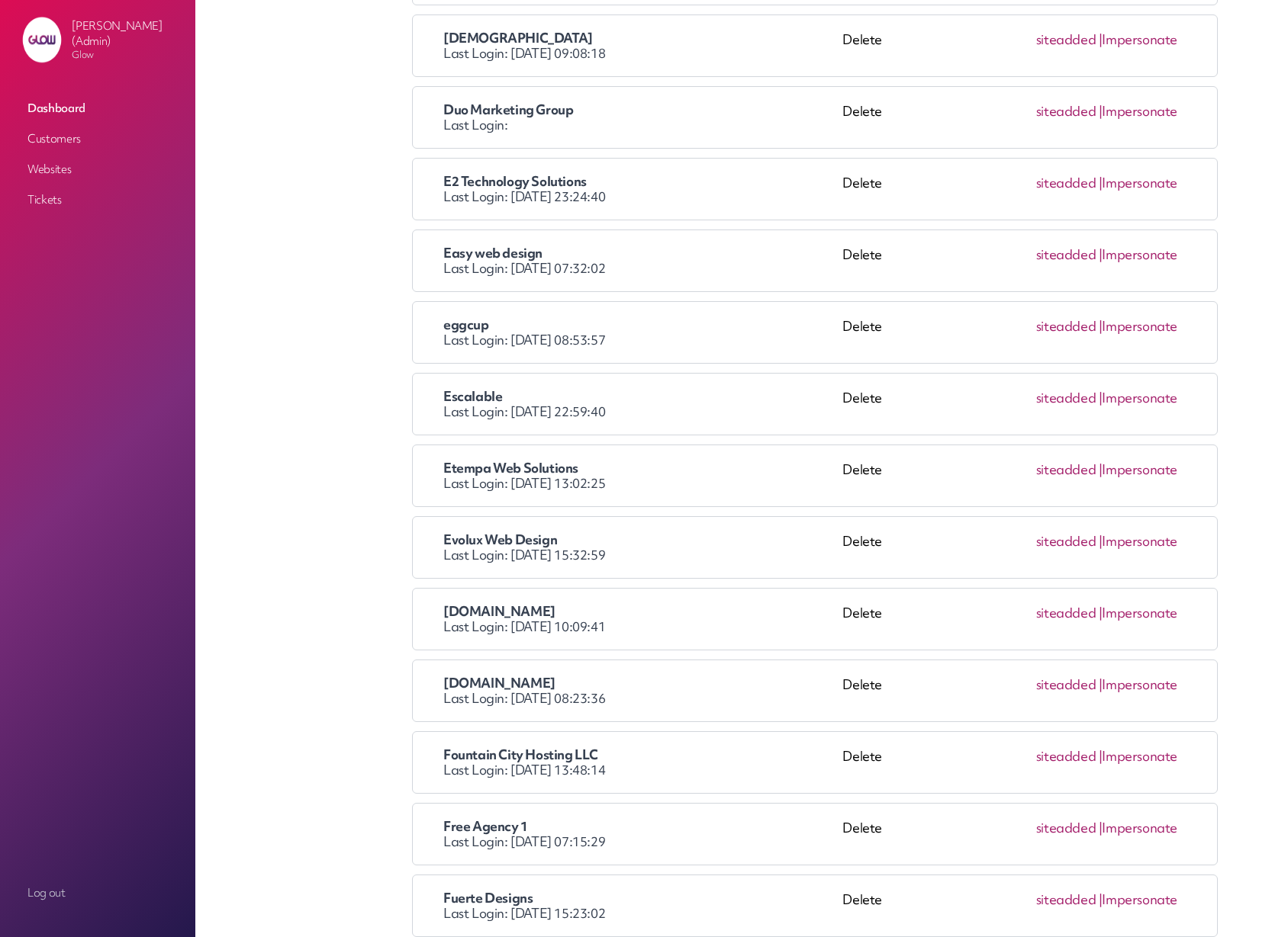
click at [1132, 470] on link "Impersonate" at bounding box center [1140, 469] width 75 height 18
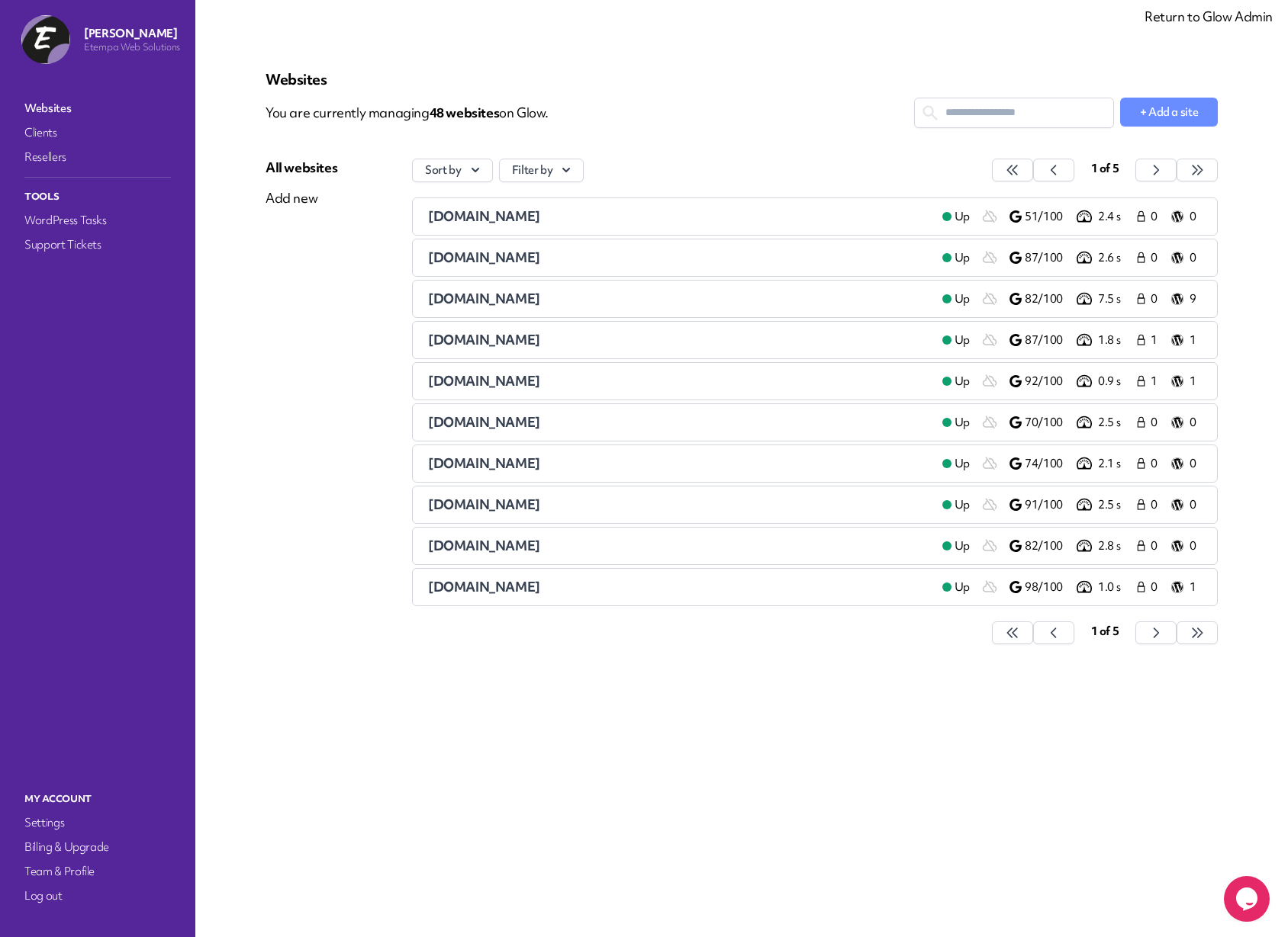
click at [995, 112] on input "text" at bounding box center [1014, 112] width 199 height 28
paste input "**********"
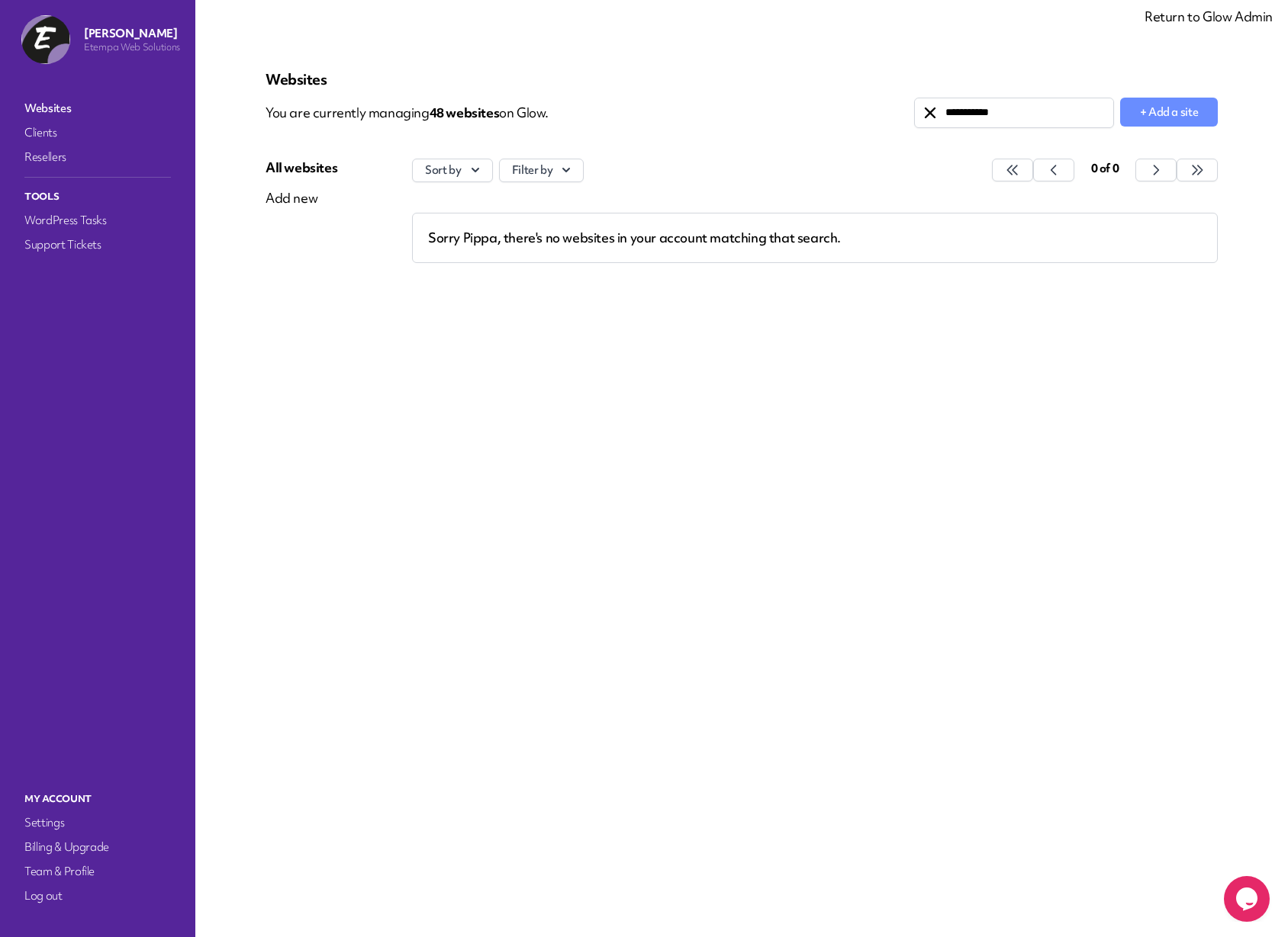
type input "**********"
click at [927, 114] on icon at bounding box center [930, 112] width 11 height 11
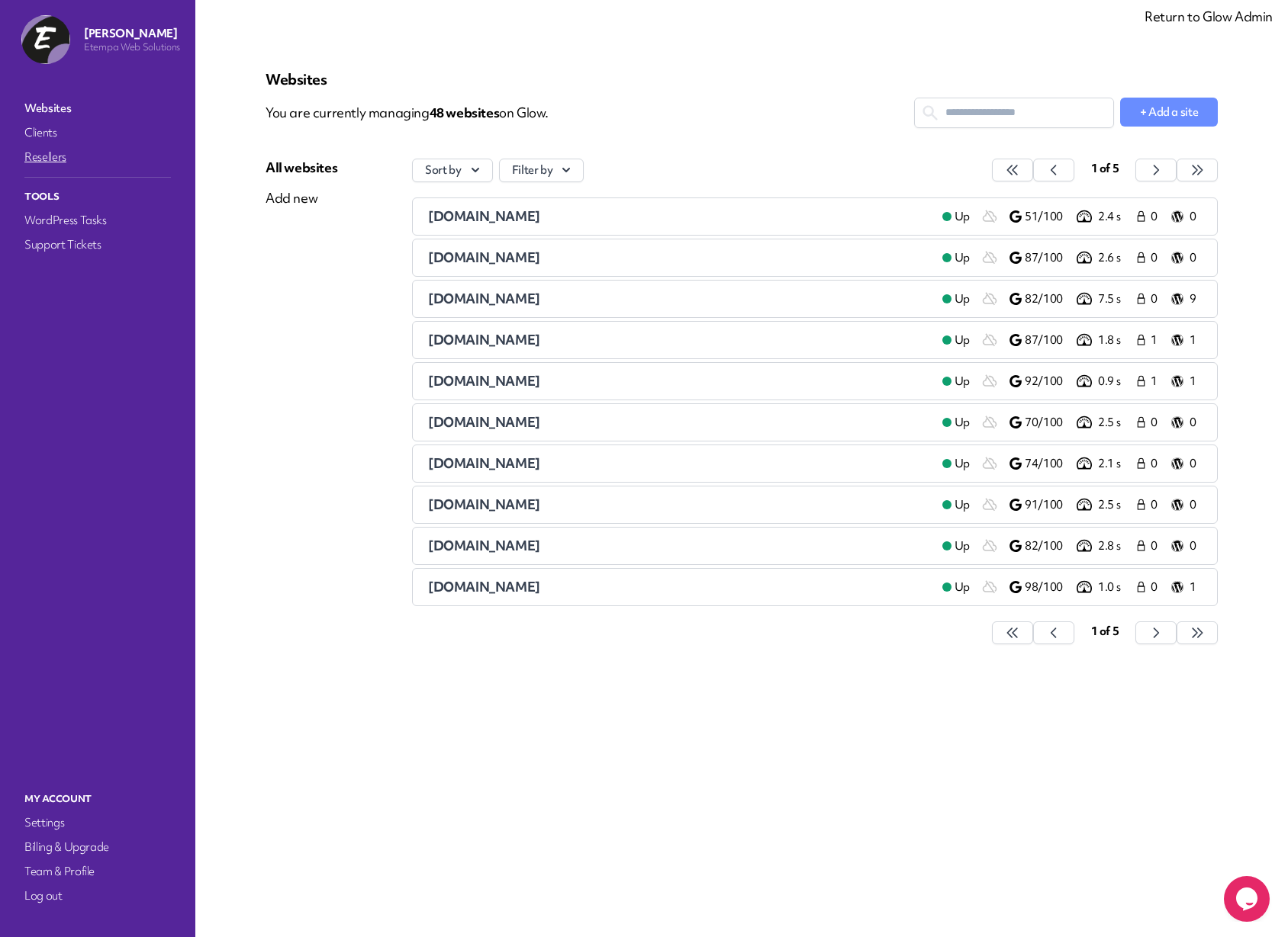
click at [47, 159] on link "Resellers" at bounding box center [97, 157] width 153 height 21
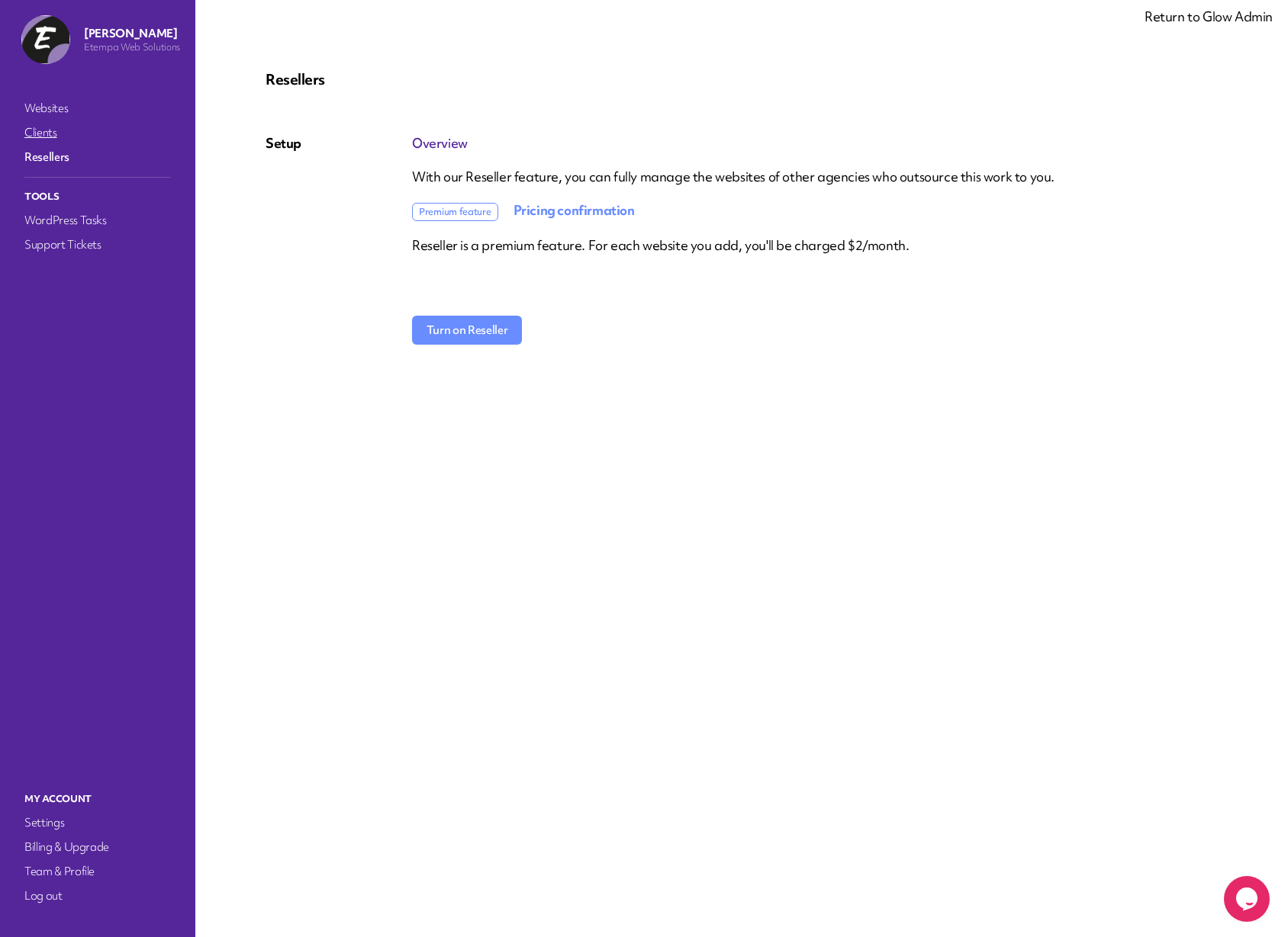
click at [42, 134] on link "Clients" at bounding box center [97, 132] width 153 height 21
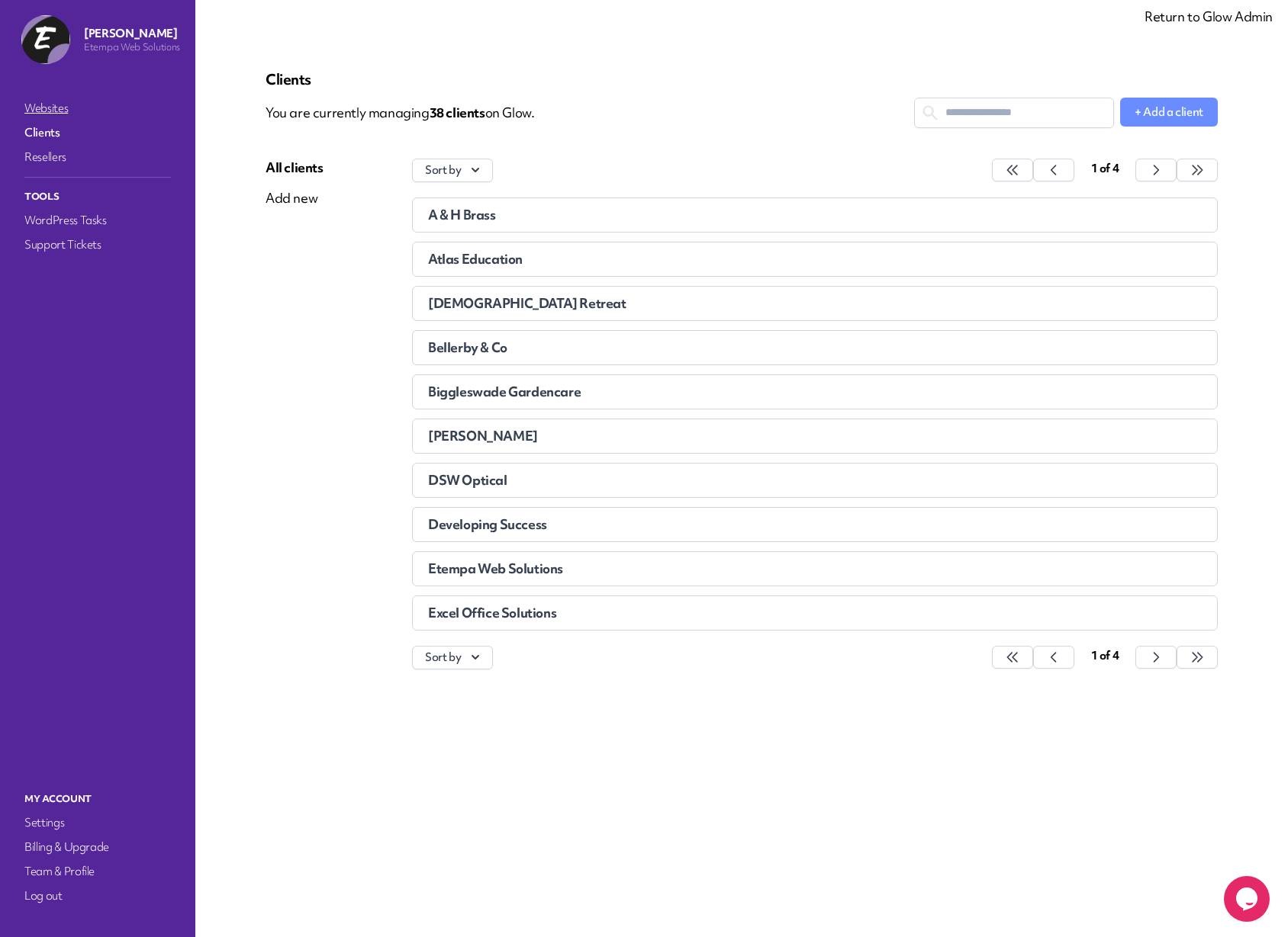
click at [46, 104] on link "Websites" at bounding box center [97, 107] width 153 height 21
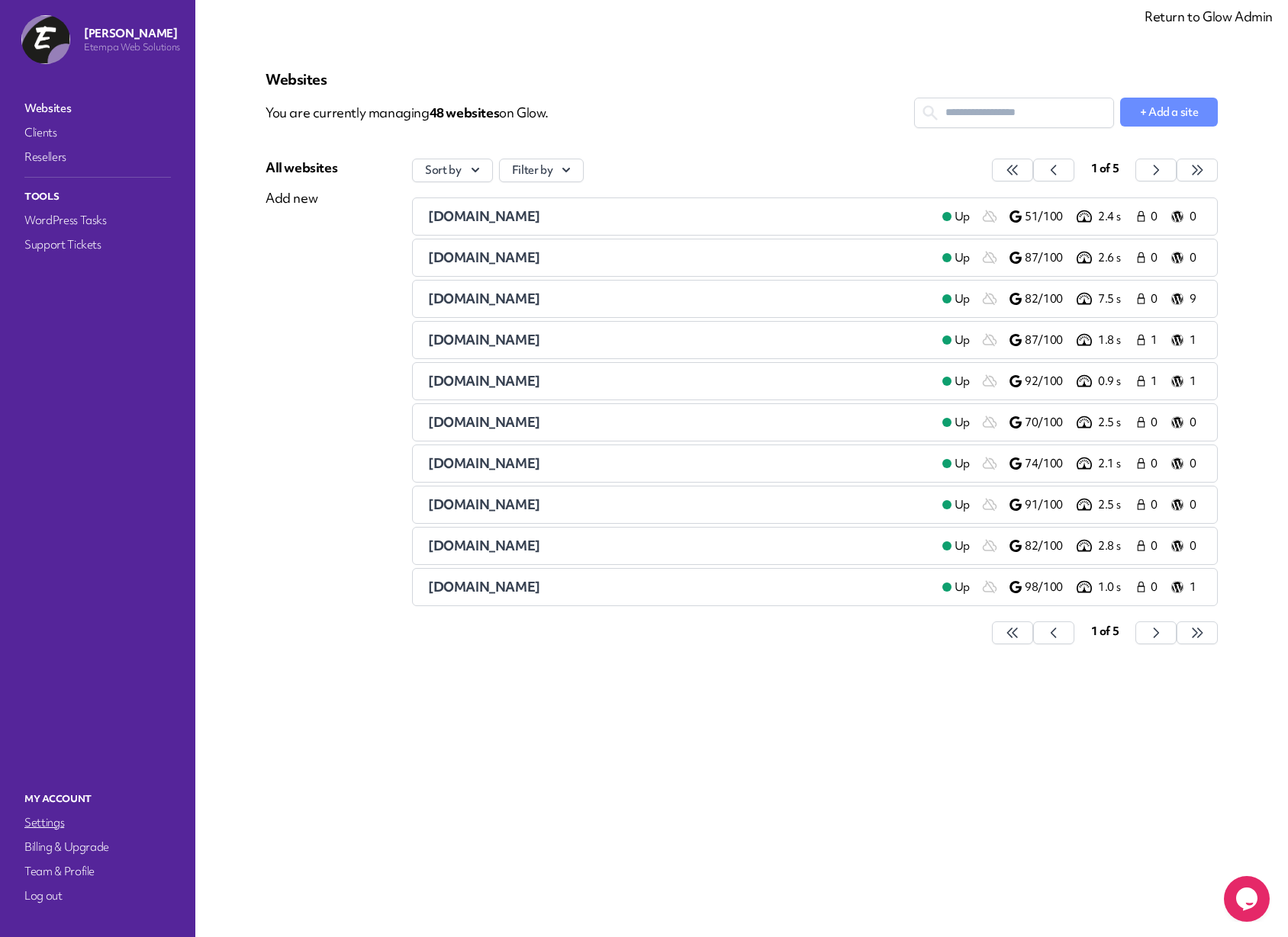
click at [36, 823] on link "Settings" at bounding box center [97, 822] width 153 height 21
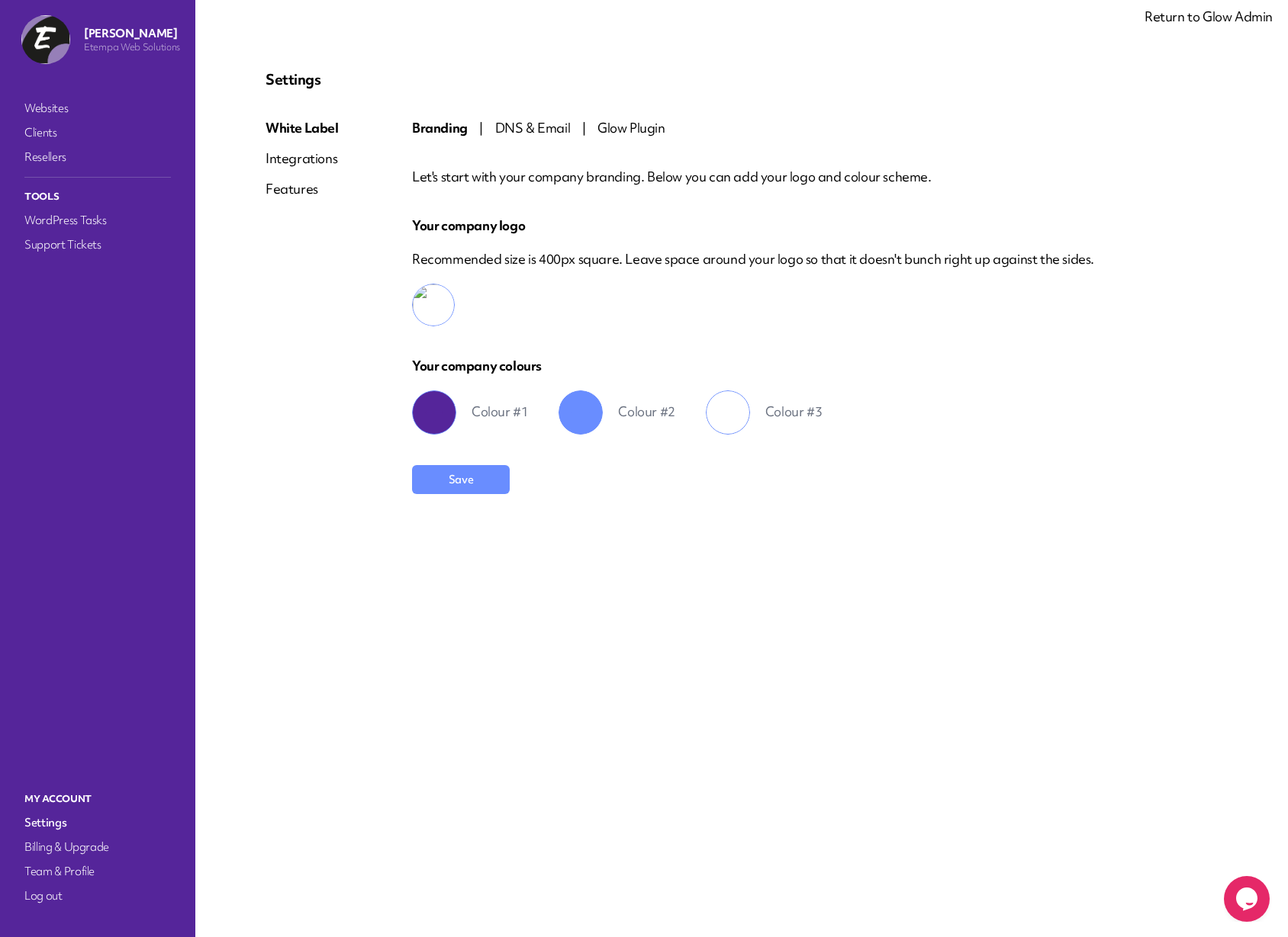
click at [308, 157] on div "Integrations" at bounding box center [302, 158] width 73 height 18
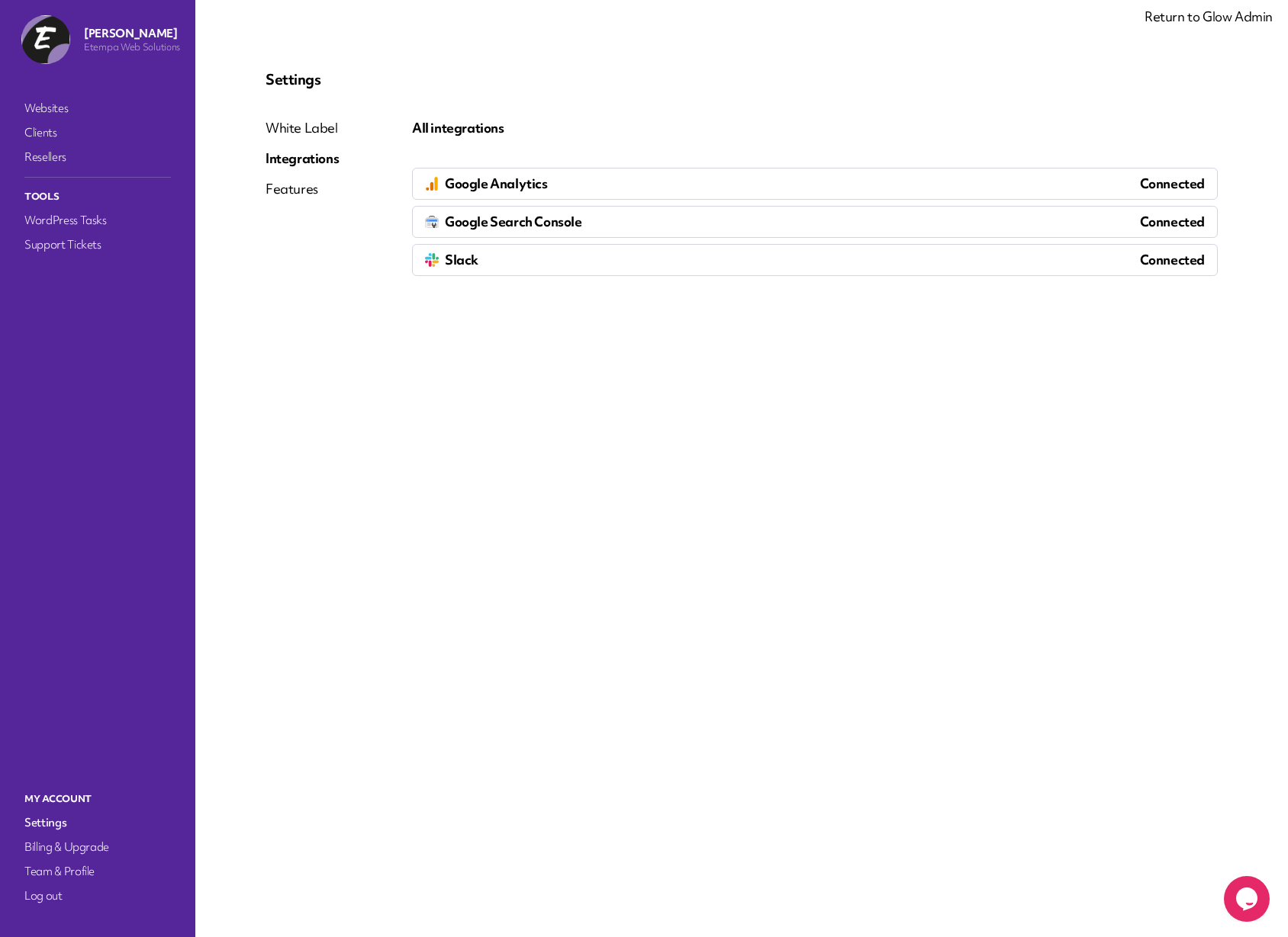
click at [547, 184] on div "Google Analytics Connected" at bounding box center [814, 184] width 806 height 32
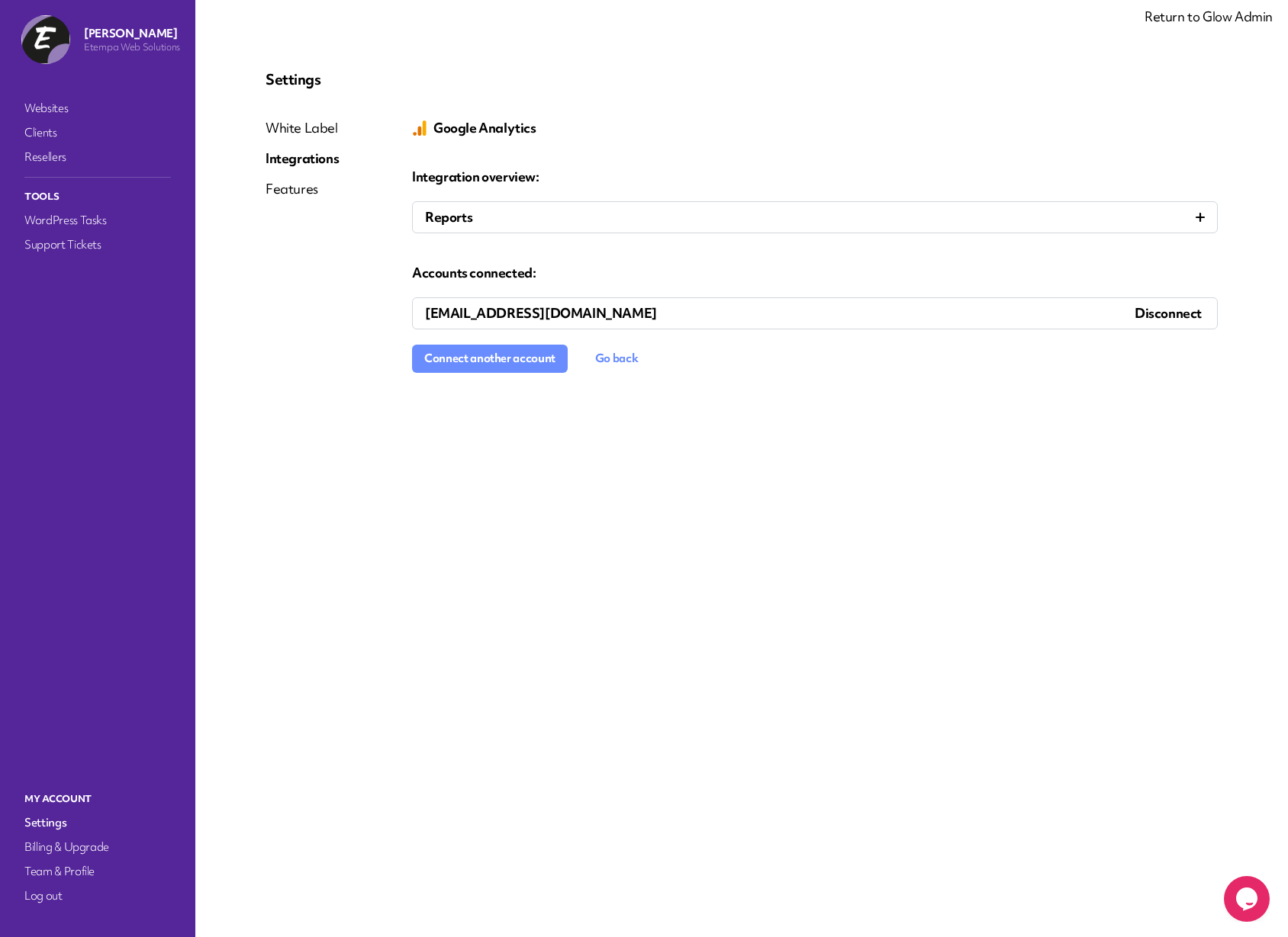
click at [39, 824] on link "Settings" at bounding box center [97, 822] width 153 height 21
click at [46, 109] on link "Websites" at bounding box center [97, 107] width 153 height 21
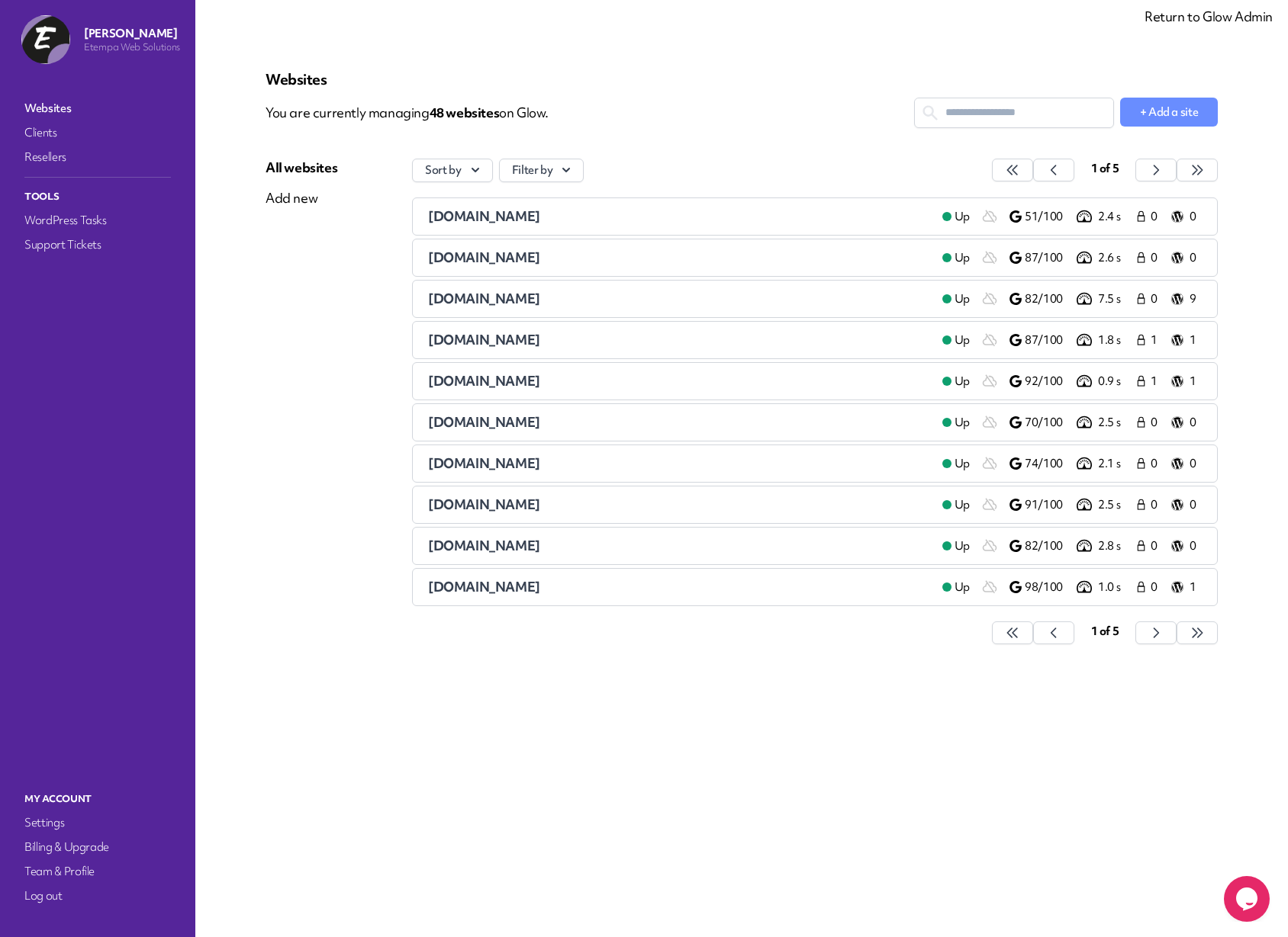
click at [475, 215] on span "ahbrass.co.uk" at bounding box center [484, 215] width 112 height 18
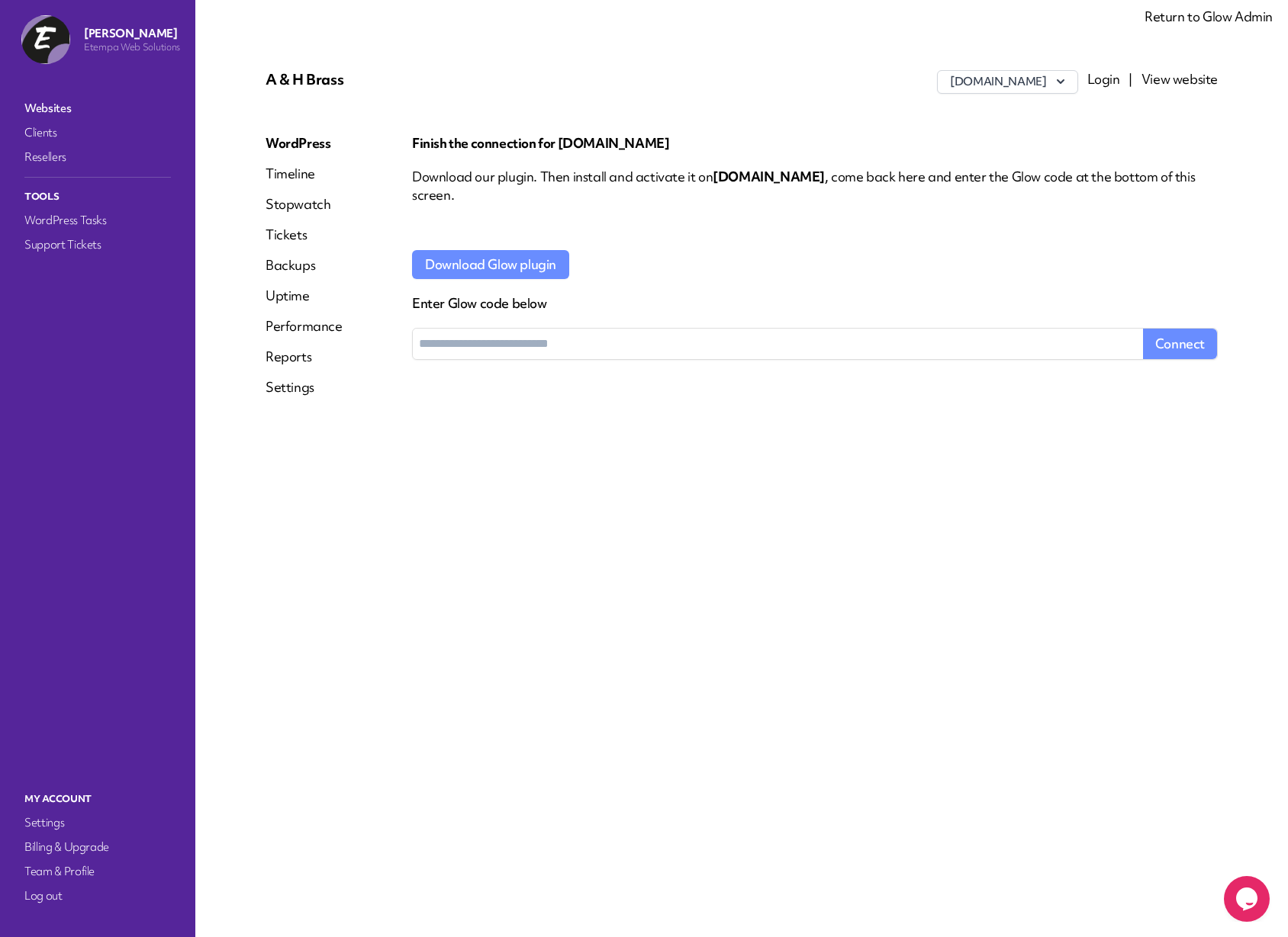
click at [295, 352] on link "Reports" at bounding box center [304, 357] width 77 height 18
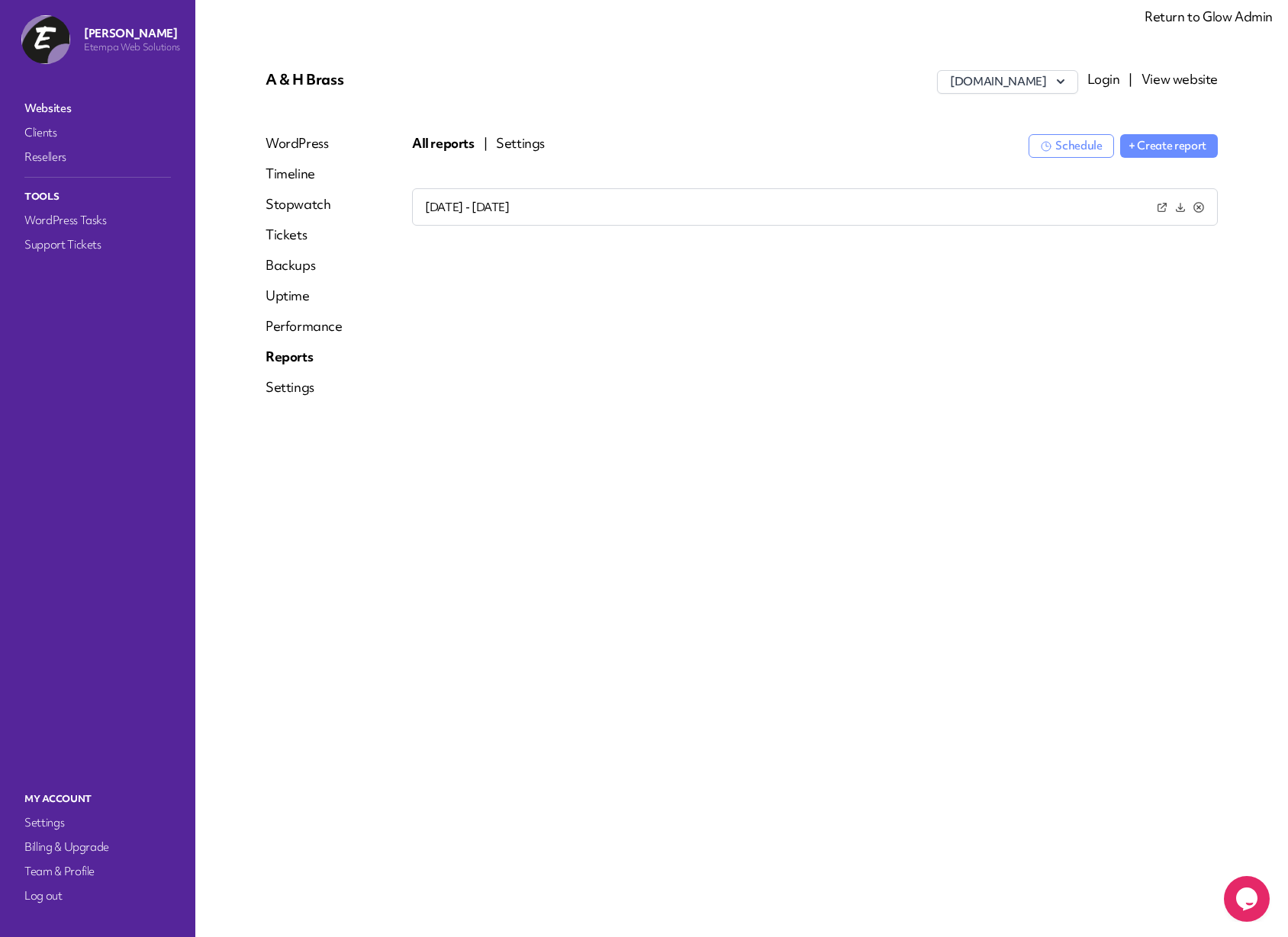
click at [504, 216] on li "Jun 5th 2025 - Jun 30th 2025" at bounding box center [814, 207] width 806 height 38
click at [493, 207] on button "Jun 5th 2025 - Jun 30th 2025" at bounding box center [467, 207] width 85 height 16
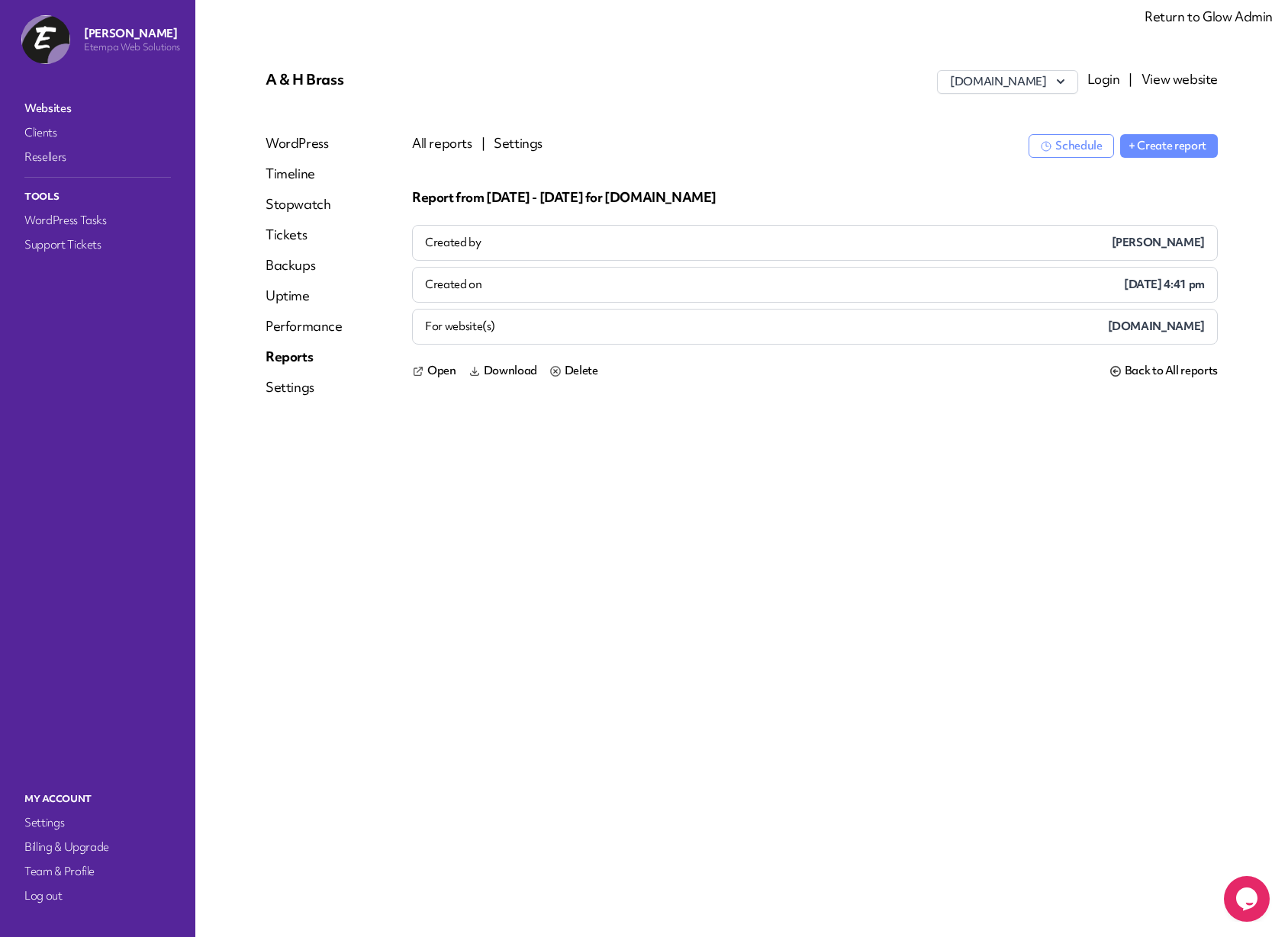
click at [511, 142] on button "Settings" at bounding box center [518, 143] width 49 height 18
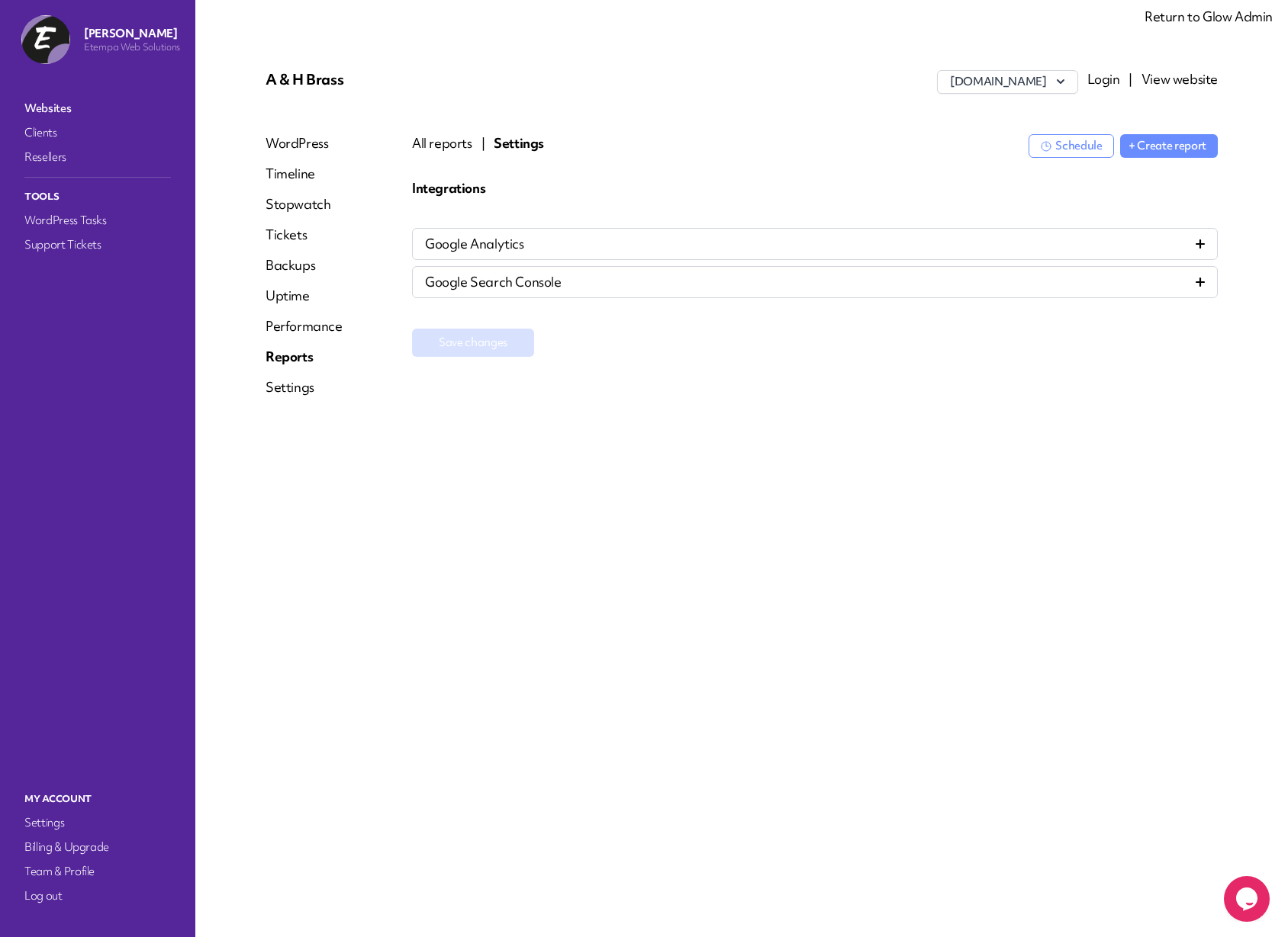
click at [809, 253] on div "Google Analytics" at bounding box center [814, 244] width 806 height 32
click at [1196, 245] on icon at bounding box center [1200, 244] width 9 height 9
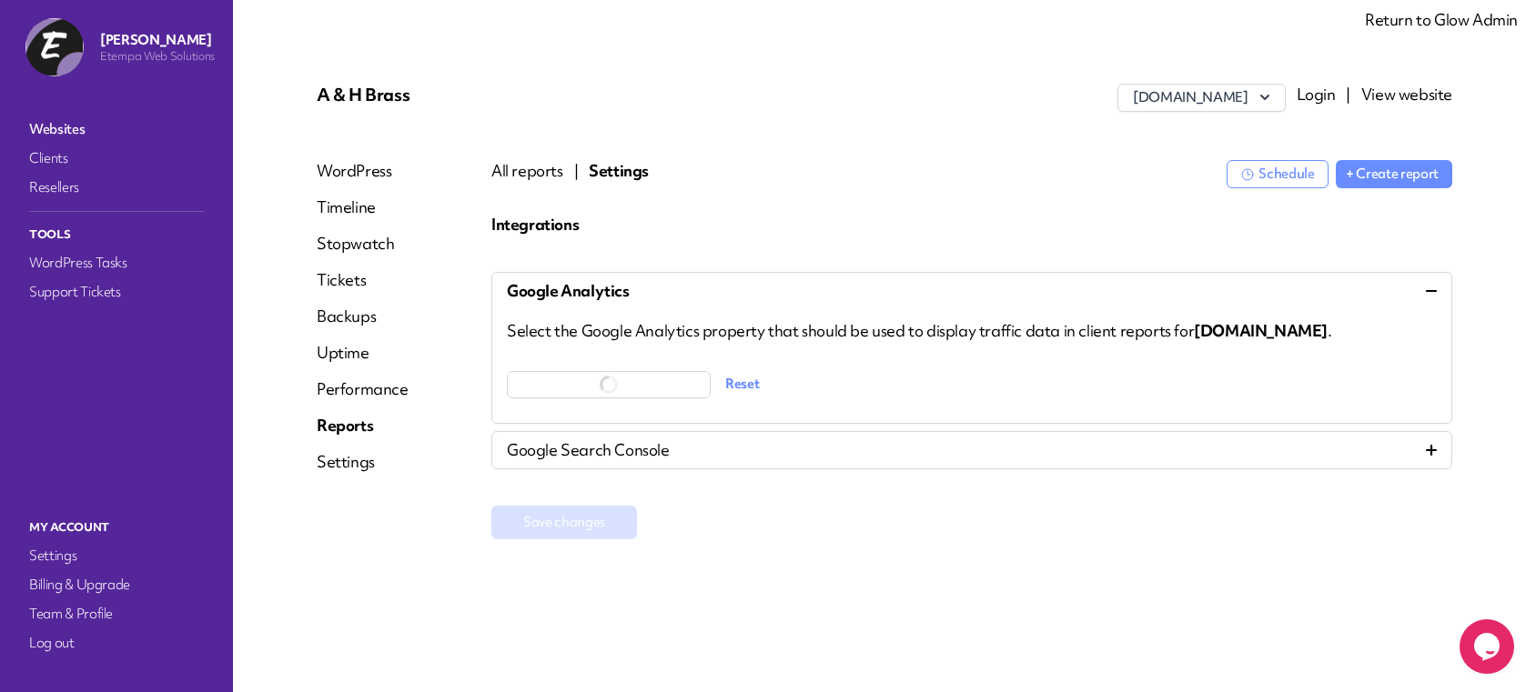
click at [934, 591] on div "Integrations Google Analytics Select the Google Analytics property that should …" at bounding box center [971, 403] width 961 height 379
click at [1423, 451] on div "Google Search Console" at bounding box center [972, 450] width 930 height 22
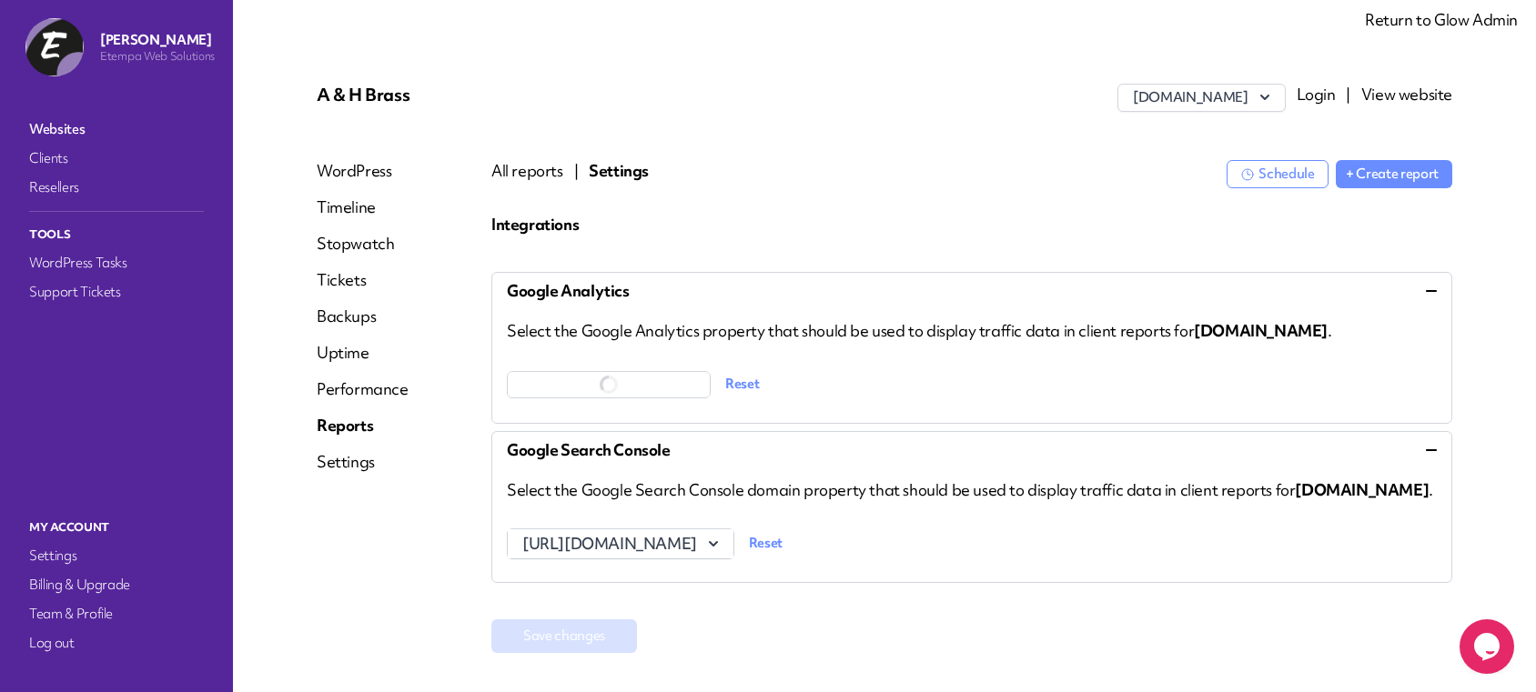
click at [1423, 451] on div "Google Search Console" at bounding box center [972, 450] width 930 height 22
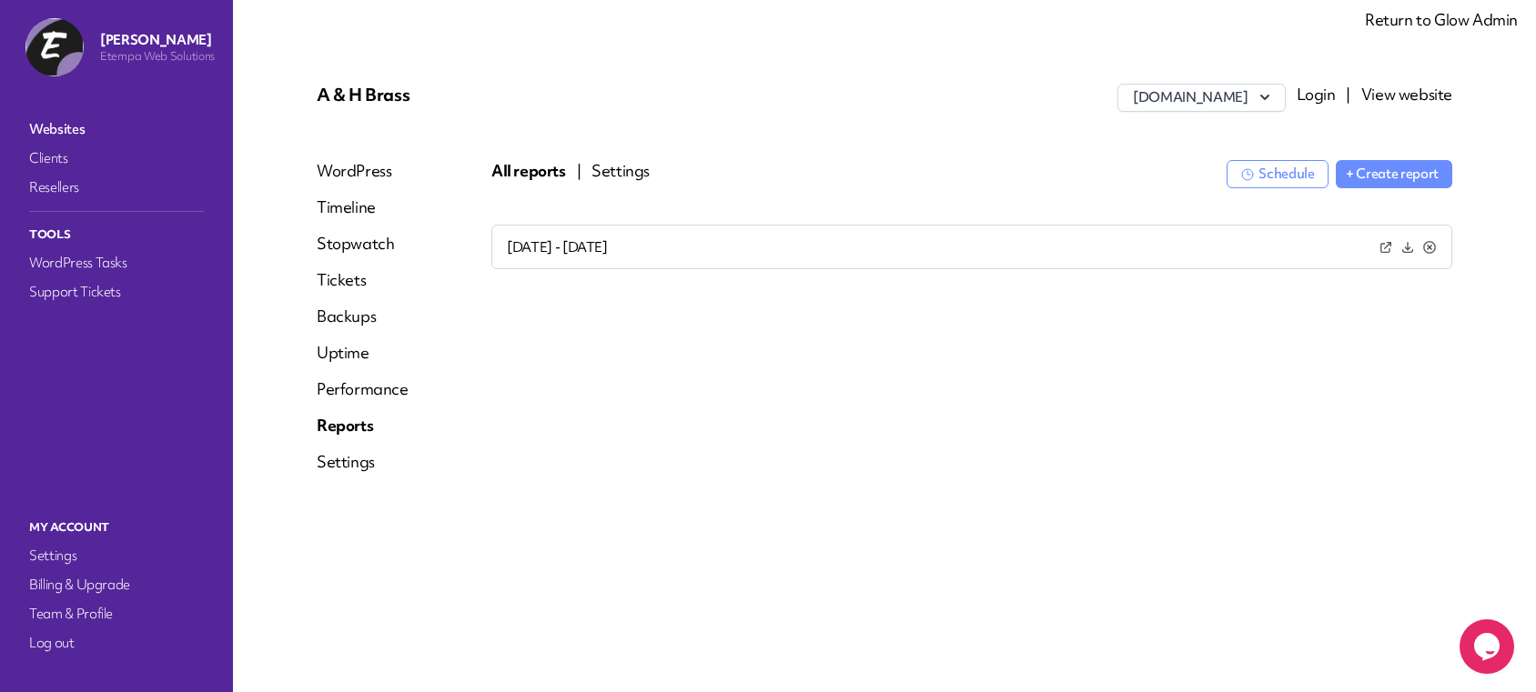
click at [1058, 507] on div "Jun 5th 2025 - Jun 30th 2025" at bounding box center [971, 389] width 961 height 328
click at [617, 177] on button "Settings" at bounding box center [620, 171] width 58 height 22
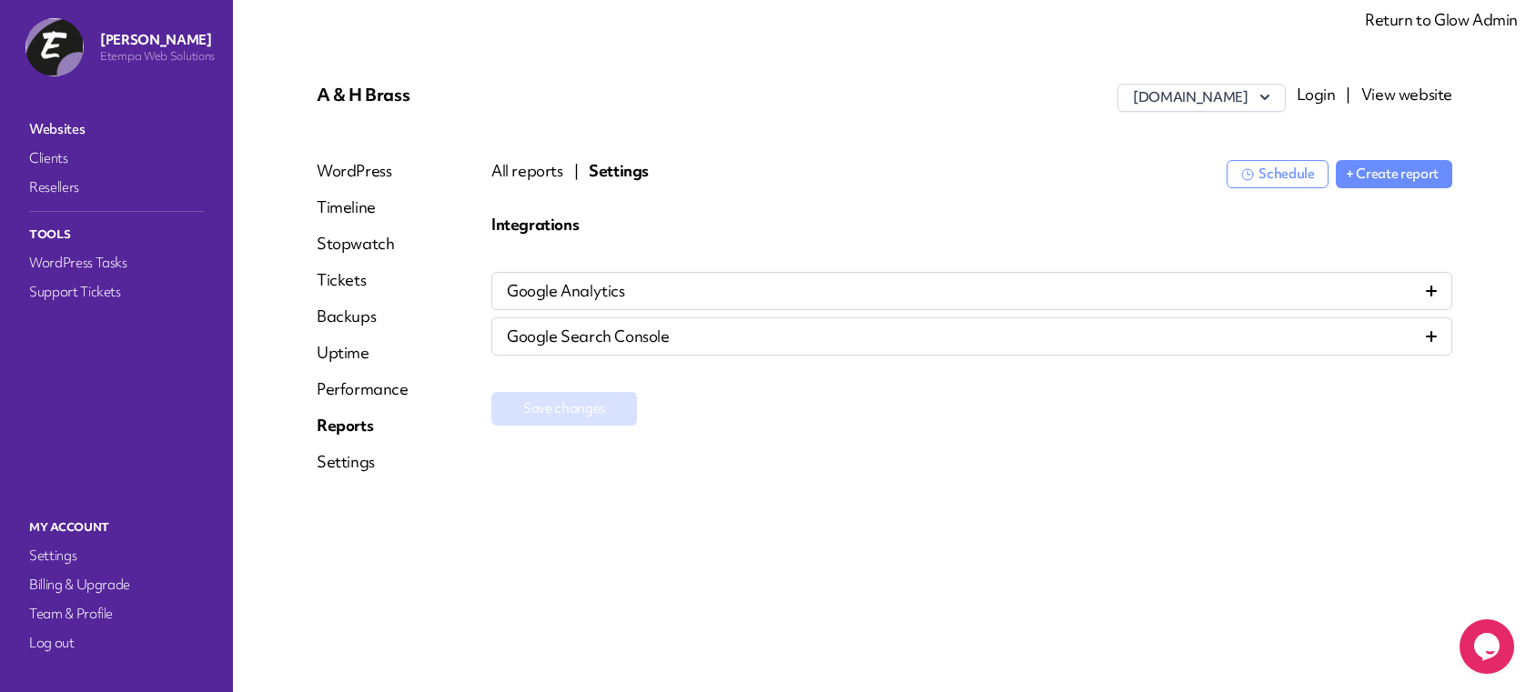
click at [1437, 291] on div "Google Analytics" at bounding box center [971, 291] width 961 height 38
click at [1432, 288] on icon at bounding box center [1431, 291] width 11 height 11
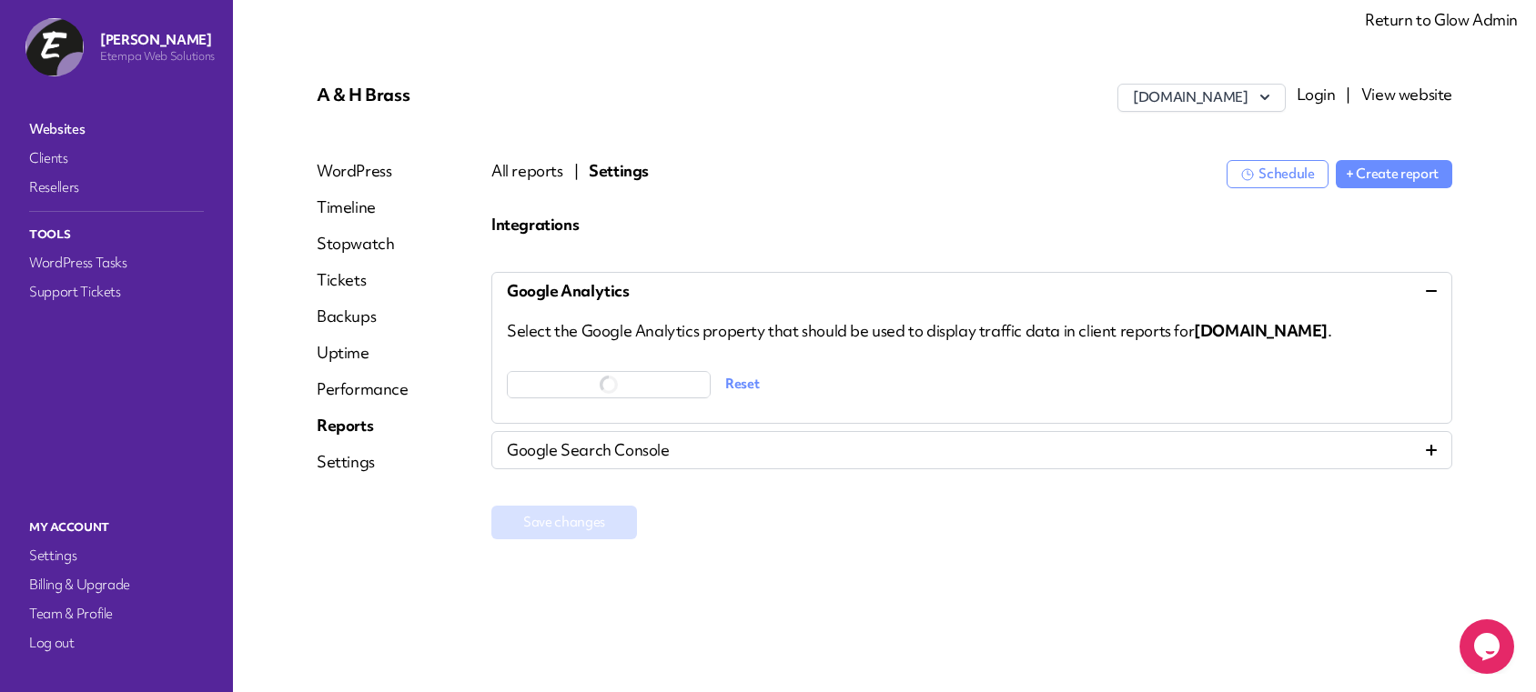
click at [108, 57] on p "Etempa Web Solutions" at bounding box center [157, 56] width 115 height 15
copy p "Etempa"
click at [68, 126] on link "Websites" at bounding box center [116, 128] width 182 height 25
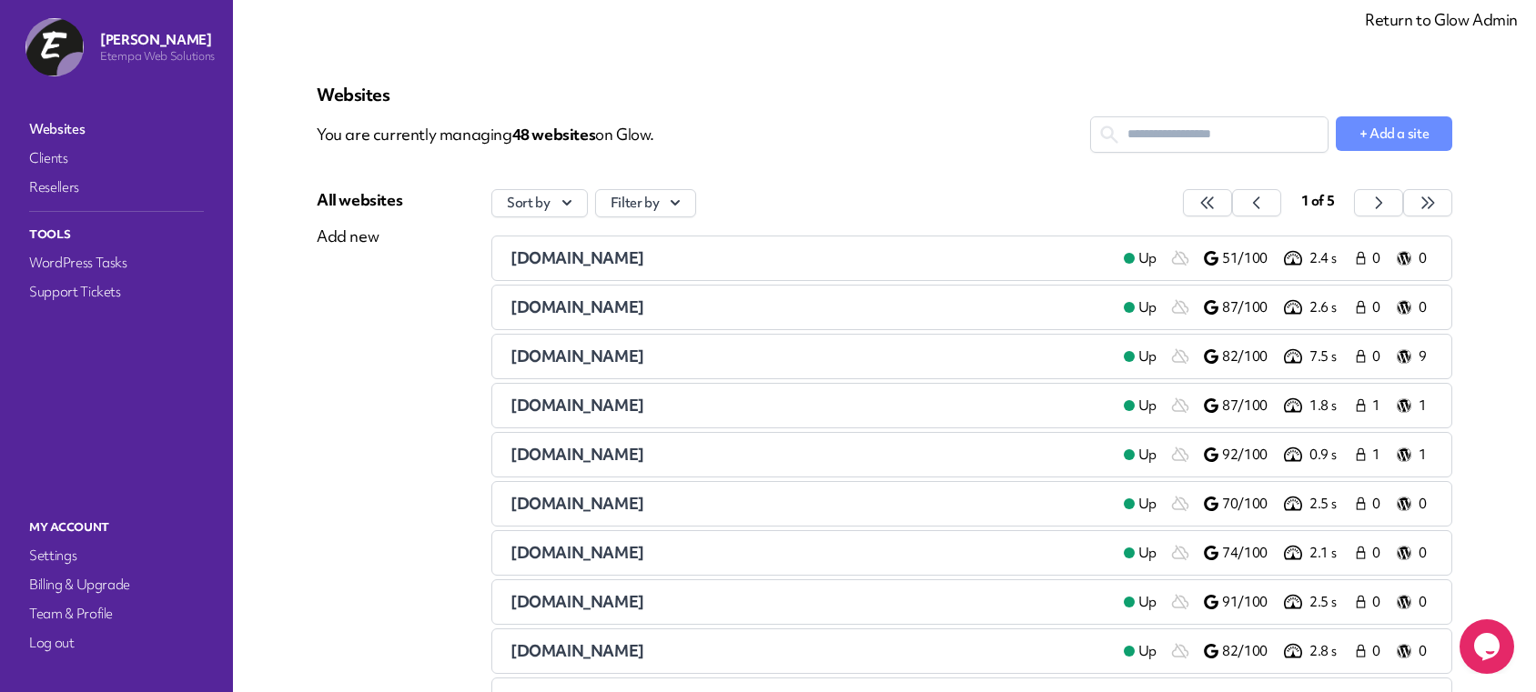
click at [1208, 142] on input "text" at bounding box center [1209, 134] width 237 height 34
paste input "**********"
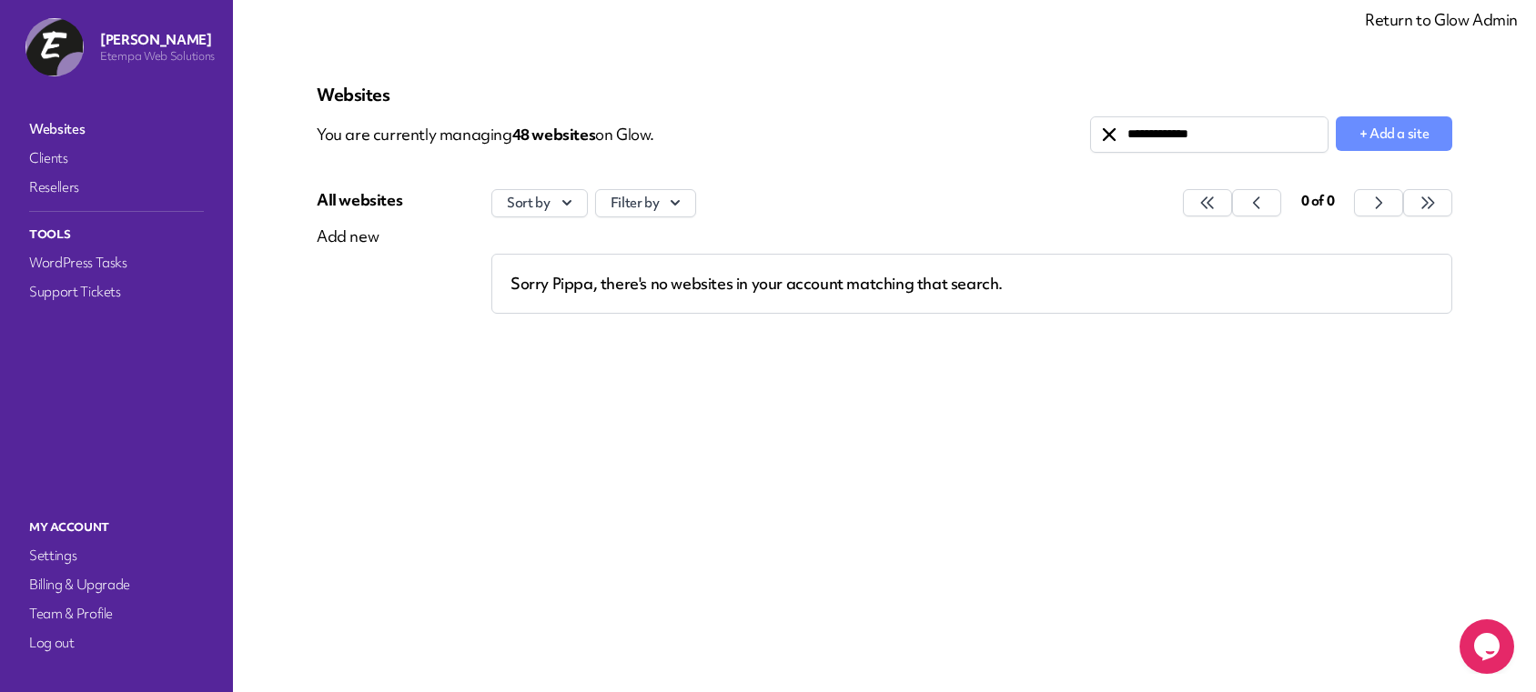
type input "**********"
click at [1106, 132] on icon at bounding box center [1109, 134] width 13 height 13
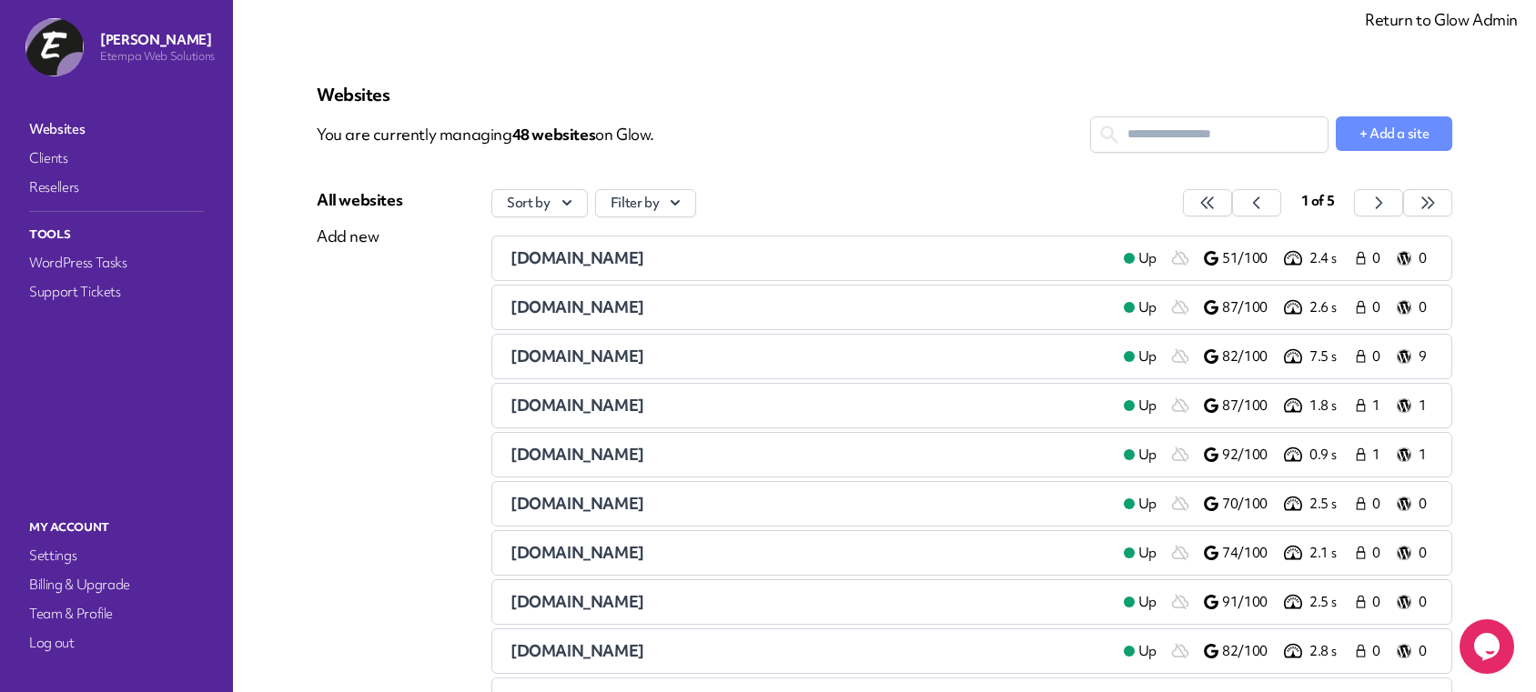
click at [1235, 259] on p "51/100" at bounding box center [1251, 258] width 58 height 19
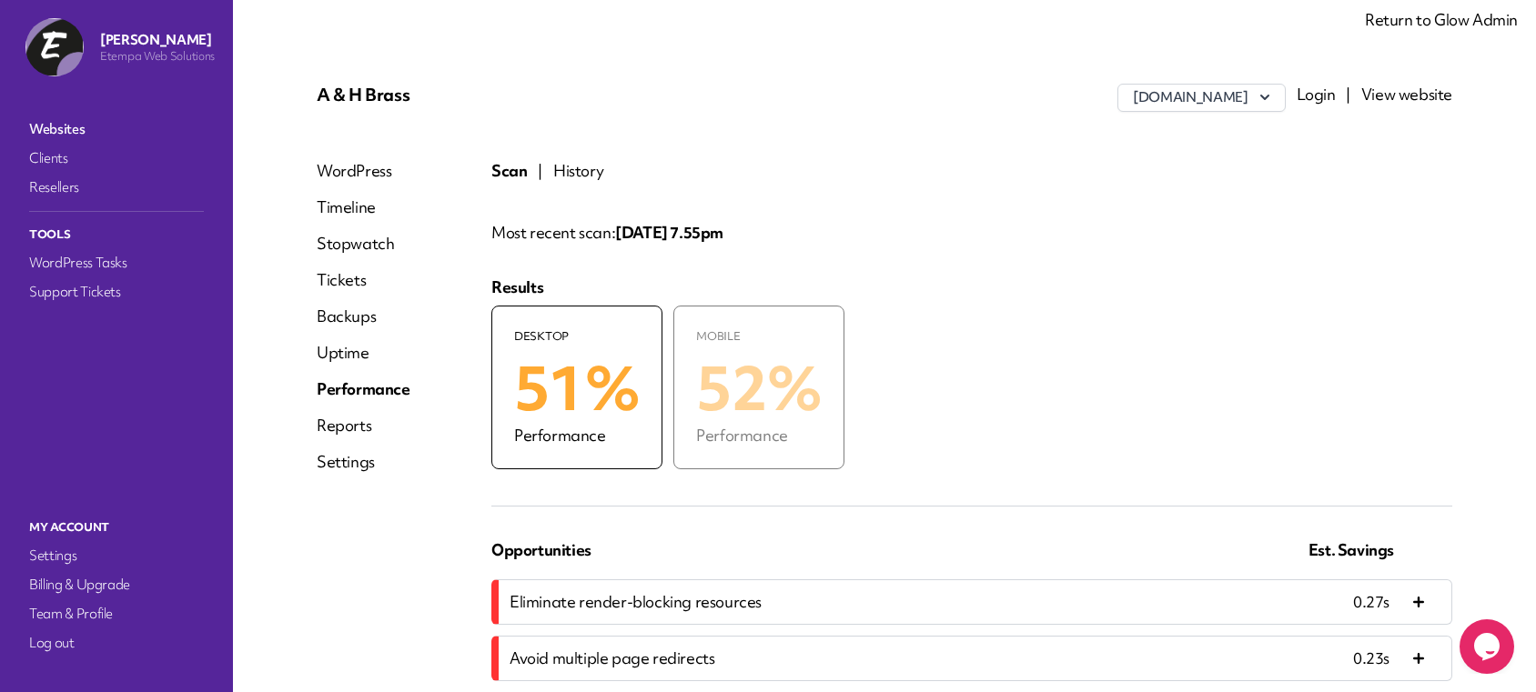
click at [1407, 20] on link "Return to Glow Admin" at bounding box center [1441, 19] width 153 height 21
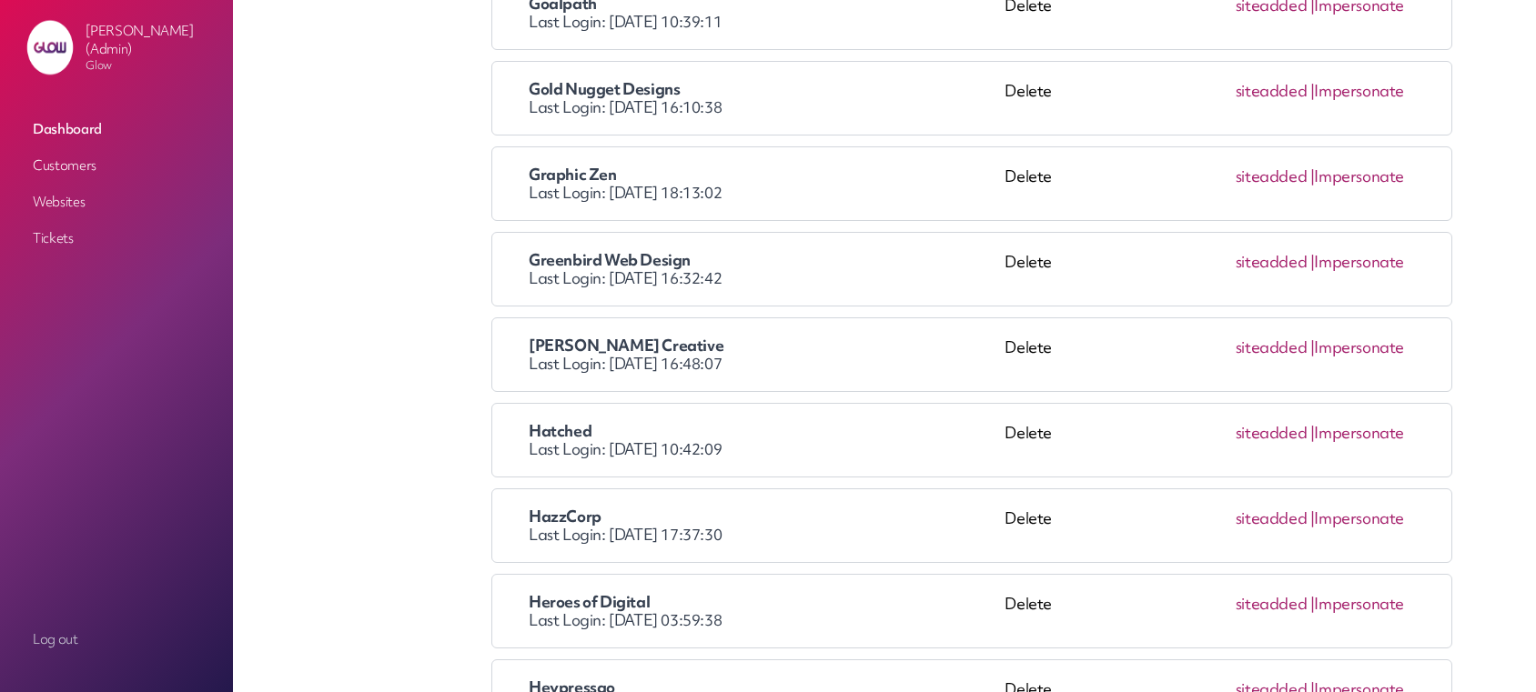
click at [1377, 354] on link "Impersonate" at bounding box center [1359, 347] width 90 height 21
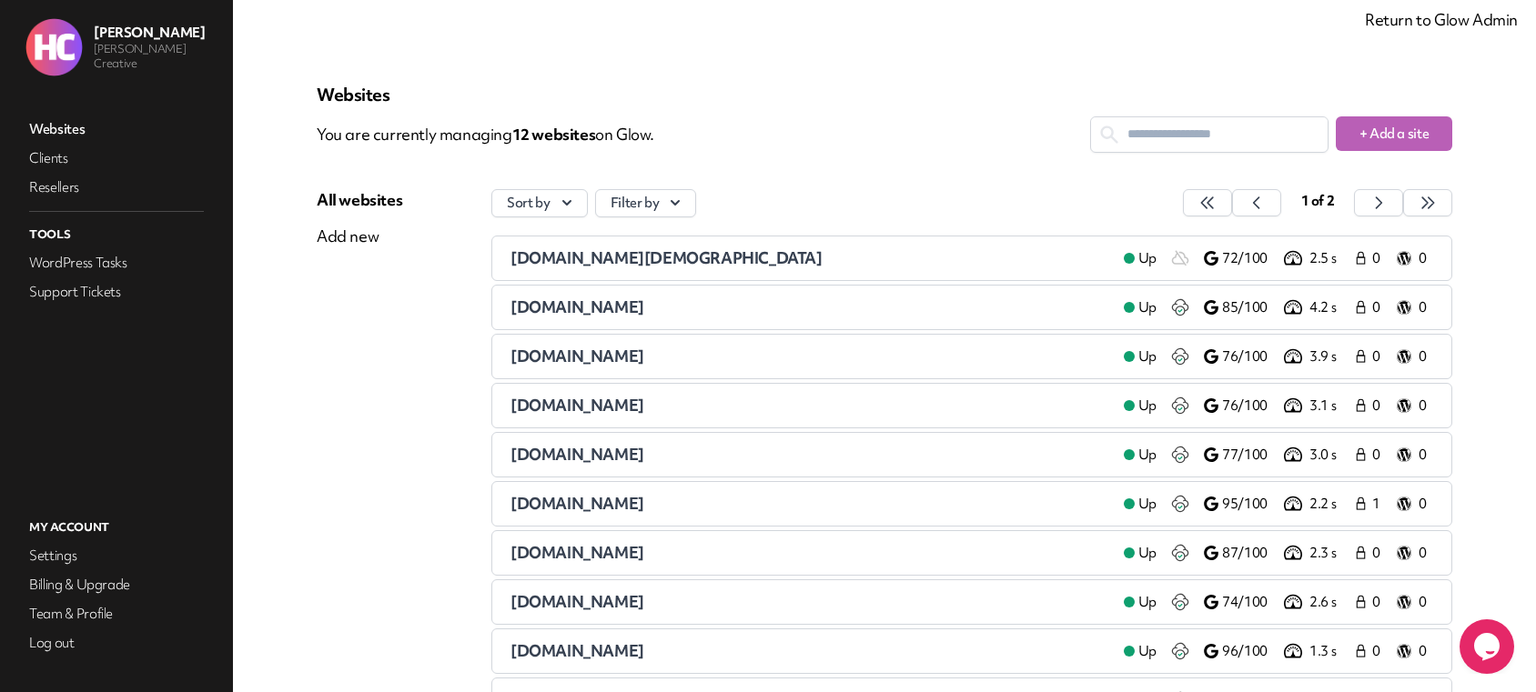
click at [577, 257] on span "[DOMAIN_NAME][DEMOGRAPHIC_DATA]" at bounding box center [666, 257] width 312 height 21
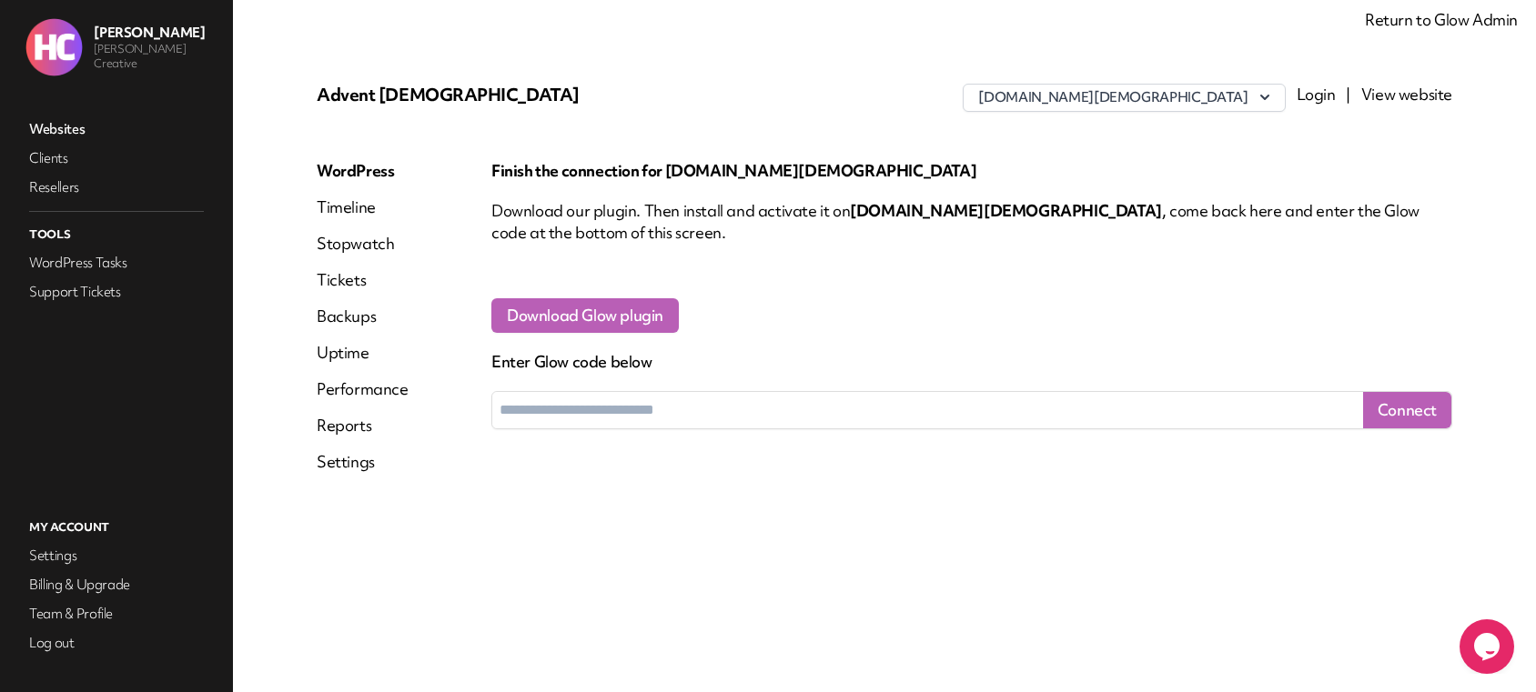
click at [342, 427] on link "Reports" at bounding box center [363, 426] width 92 height 22
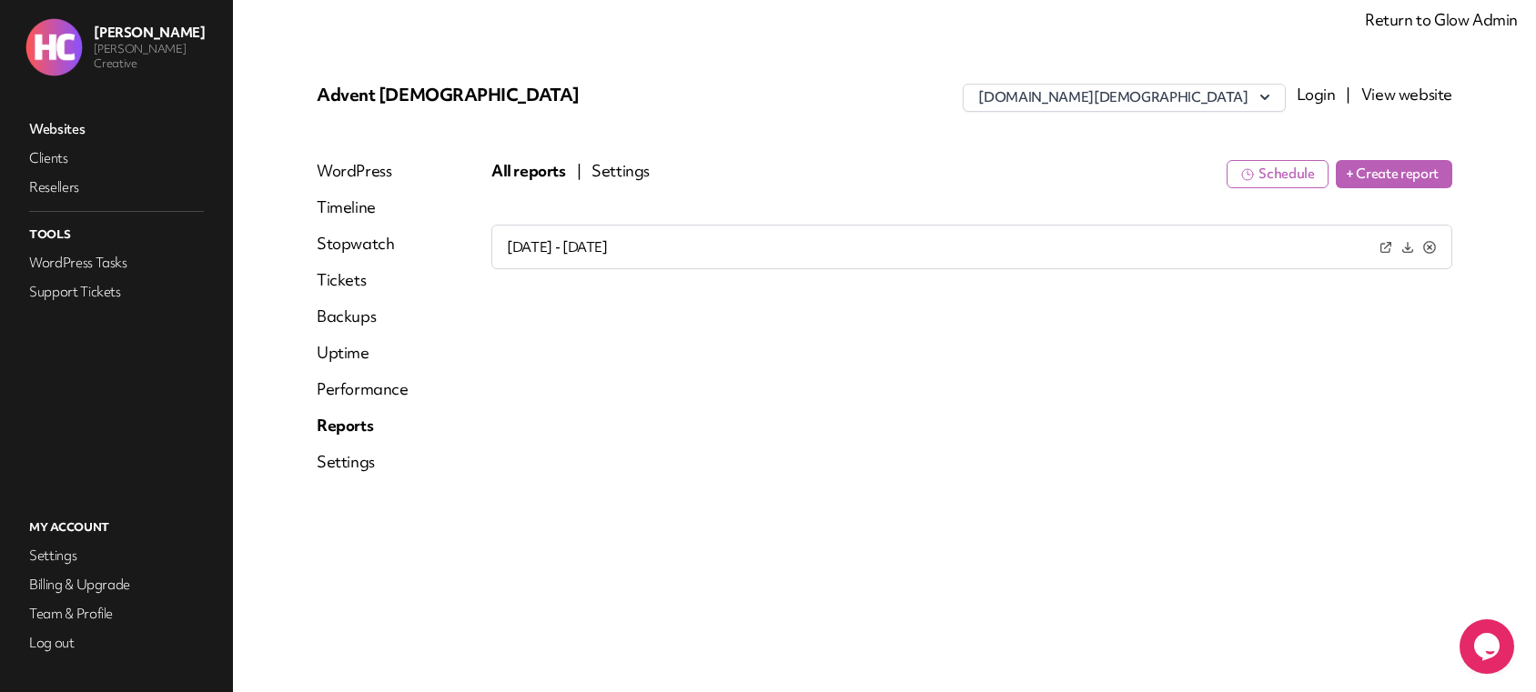
click at [638, 168] on button "Settings" at bounding box center [620, 171] width 58 height 22
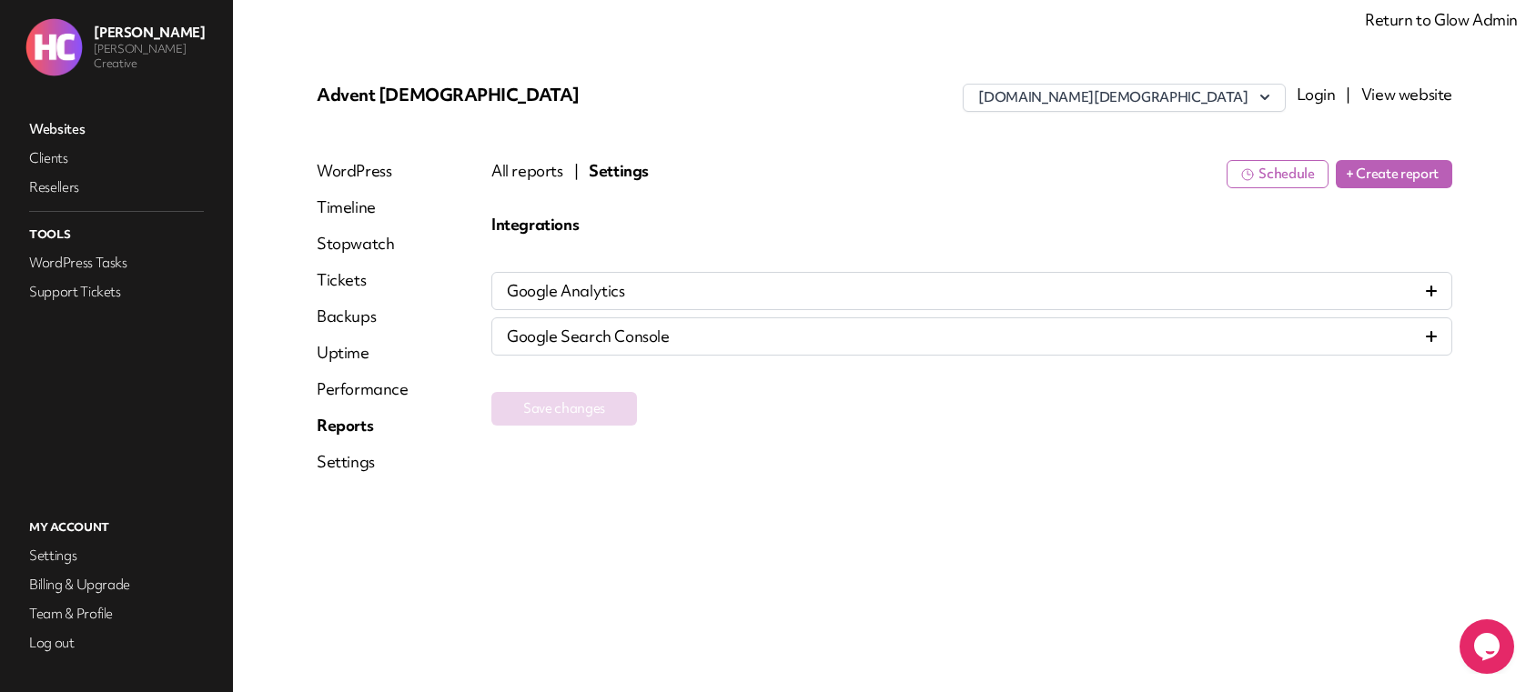
click at [1432, 288] on icon at bounding box center [1431, 291] width 11 height 11
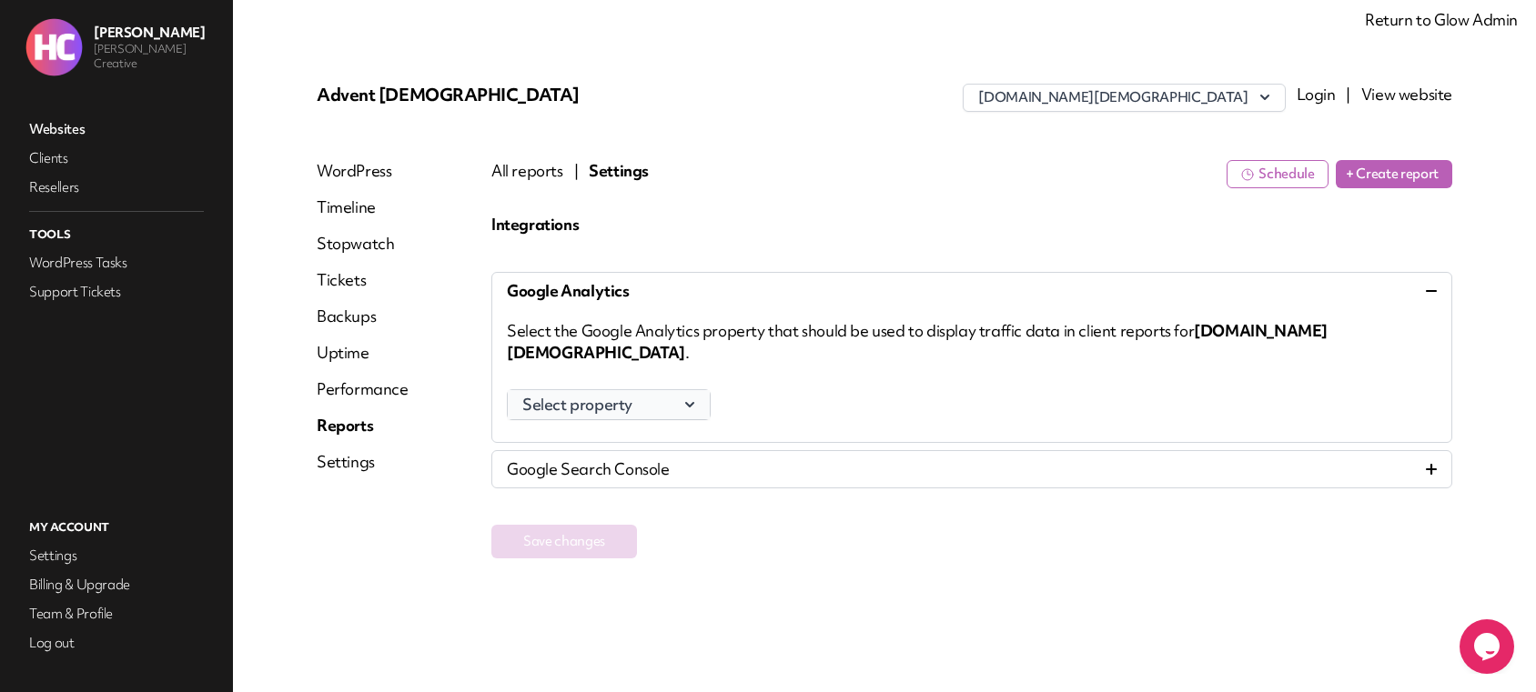
click at [692, 396] on icon "button" at bounding box center [690, 405] width 18 height 18
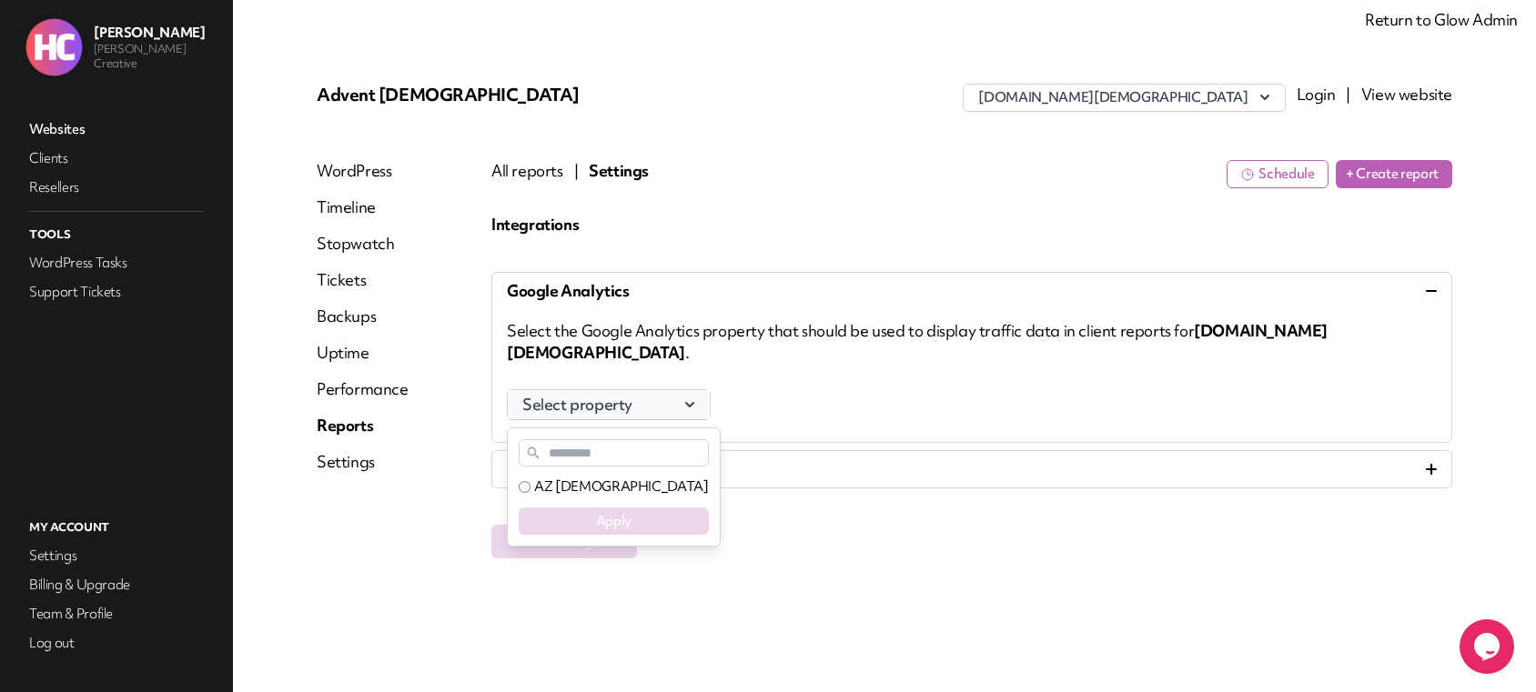
click at [692, 396] on icon "button" at bounding box center [690, 405] width 18 height 18
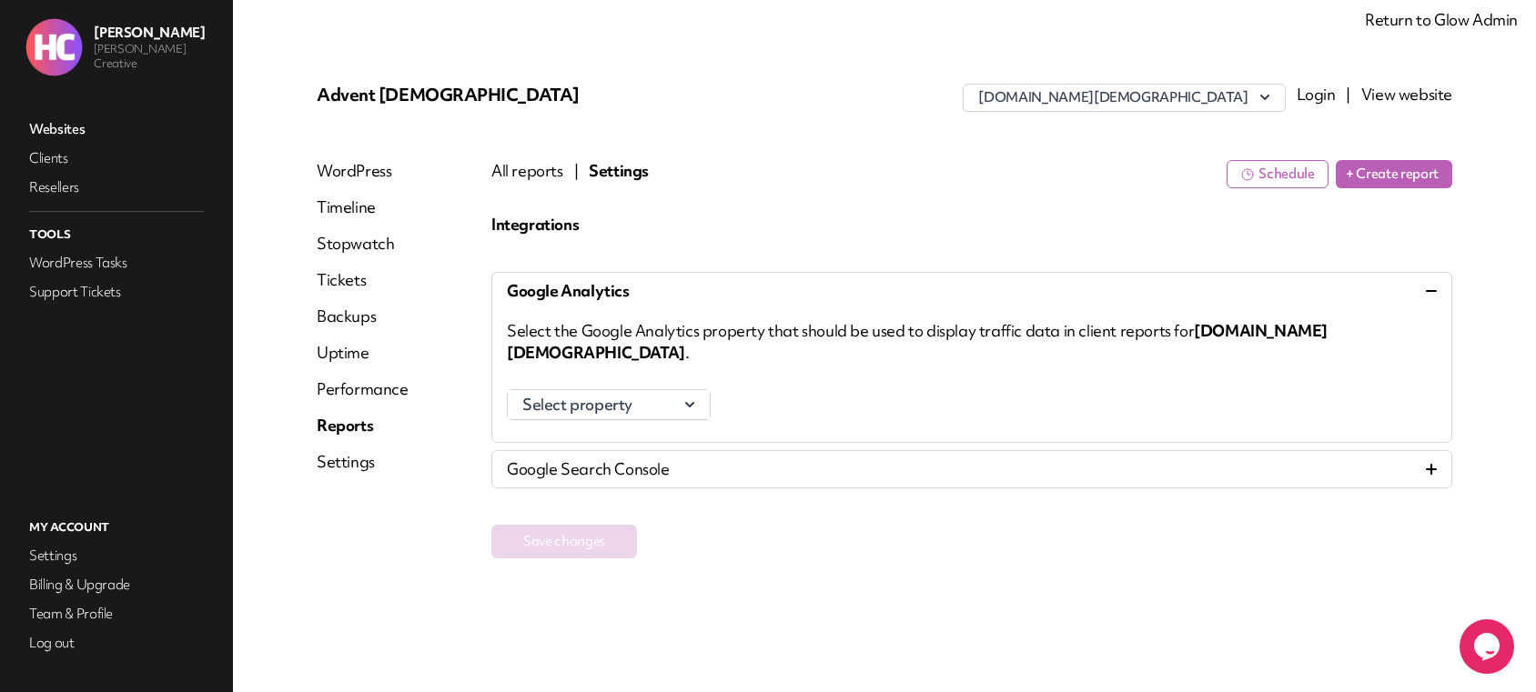
click at [527, 169] on button "All reports" at bounding box center [527, 171] width 72 height 22
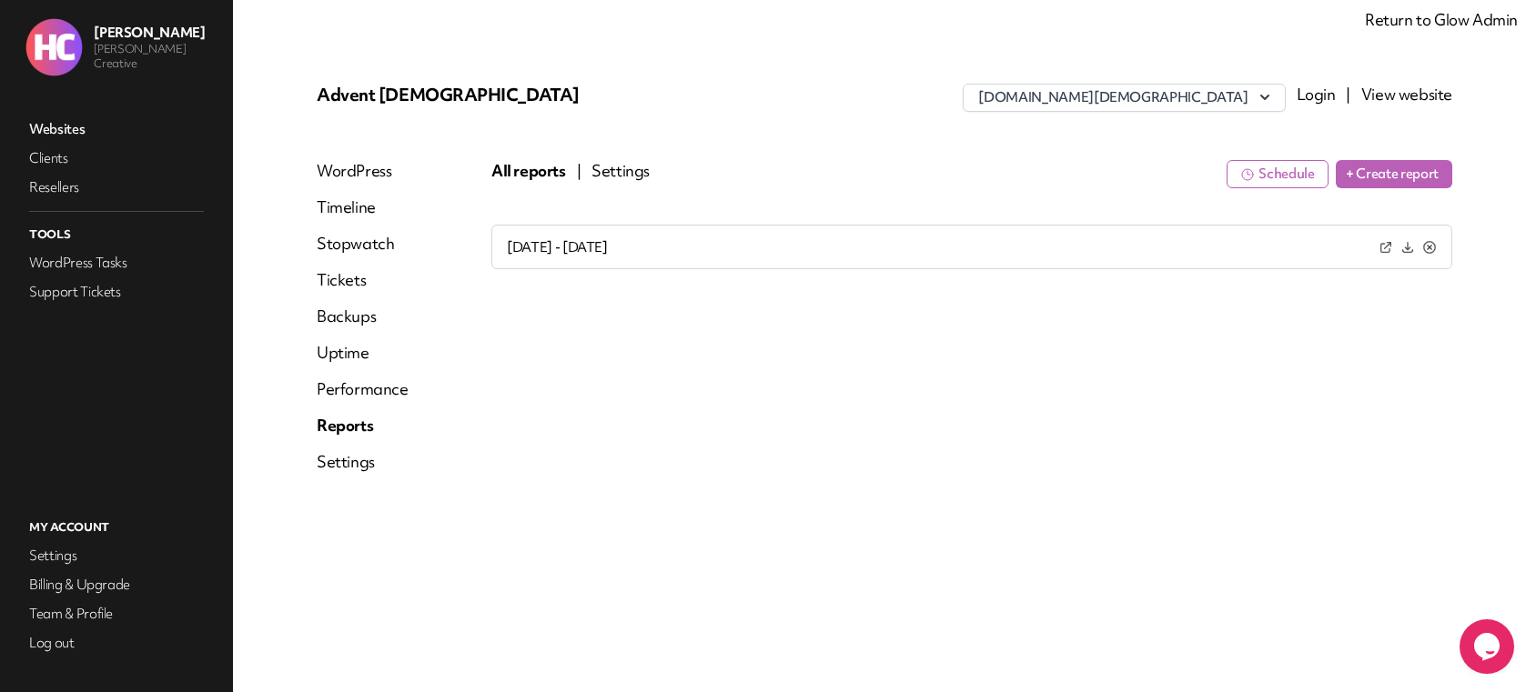
click at [621, 177] on button "Settings" at bounding box center [620, 171] width 58 height 22
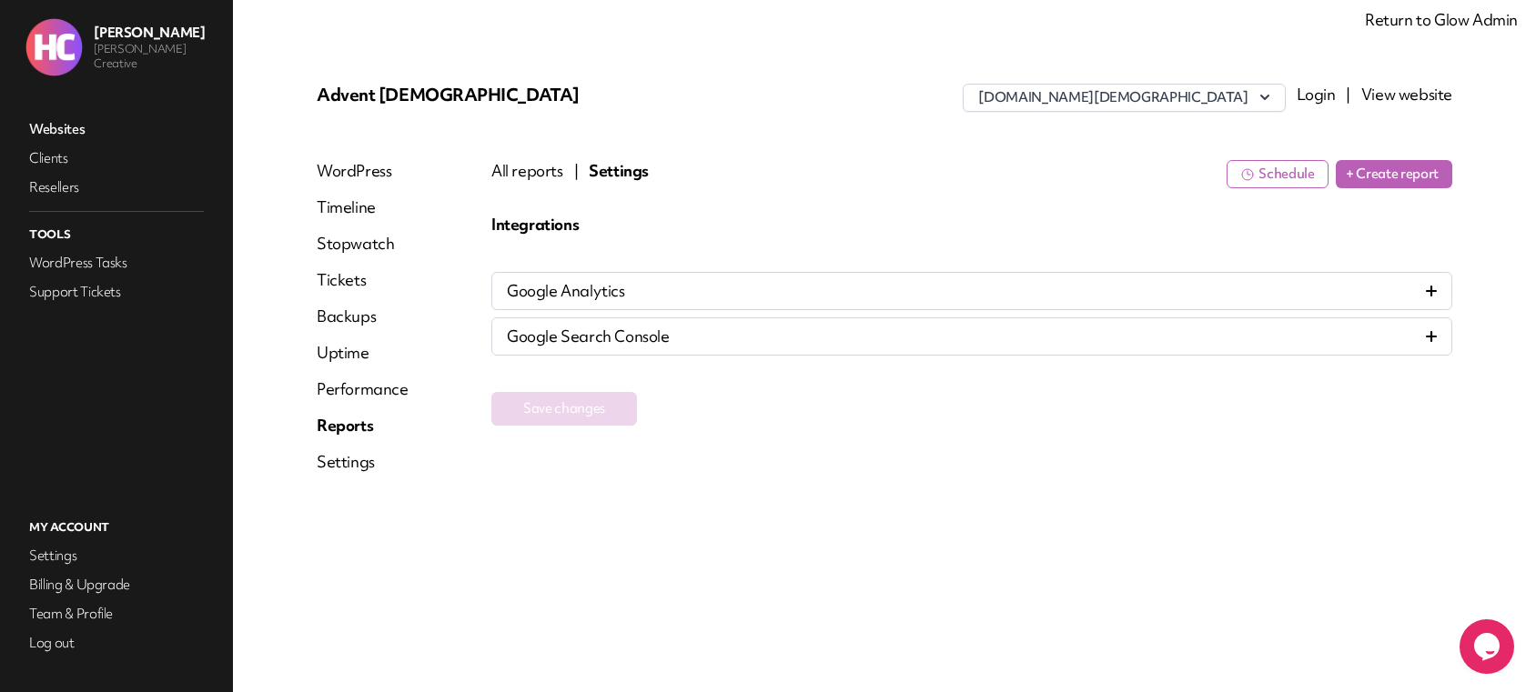
click at [533, 168] on button "All reports" at bounding box center [527, 171] width 72 height 22
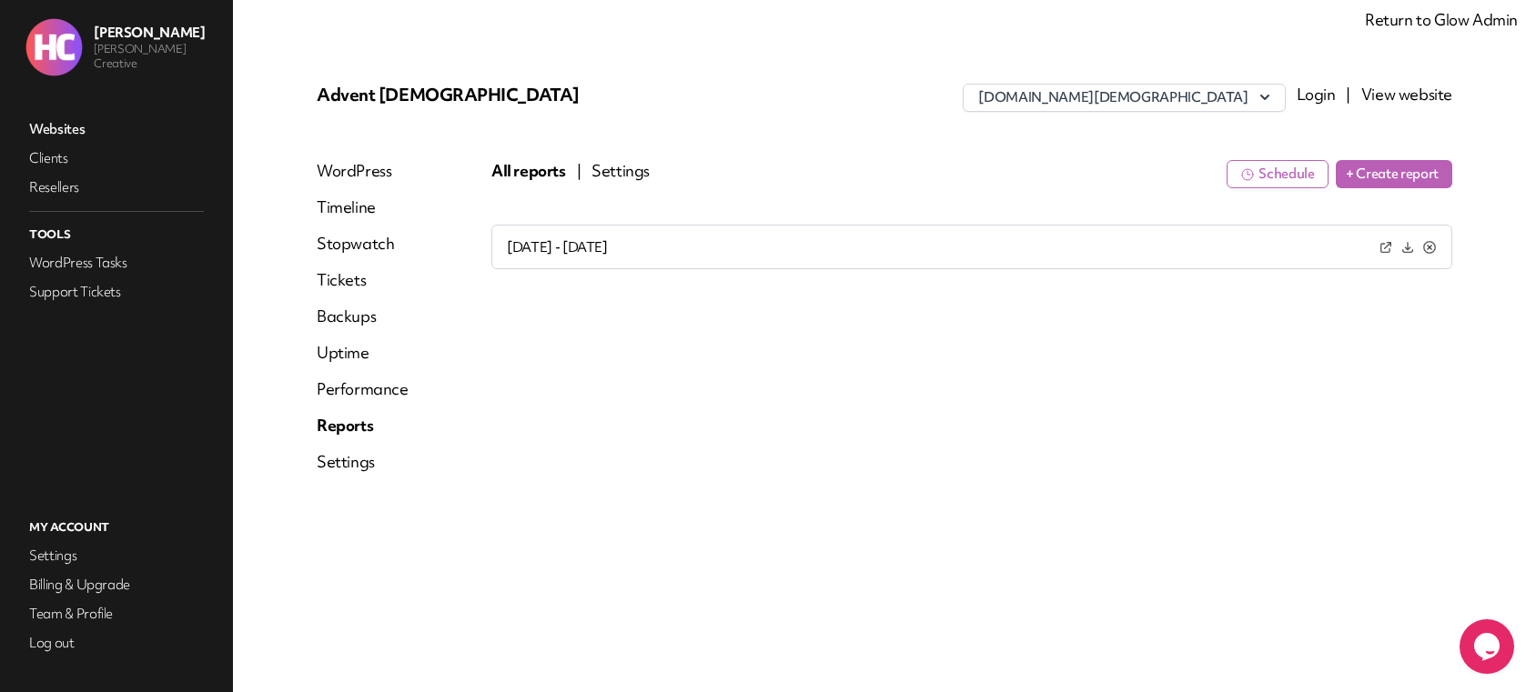
click at [1278, 178] on button "Schedule" at bounding box center [1278, 174] width 102 height 28
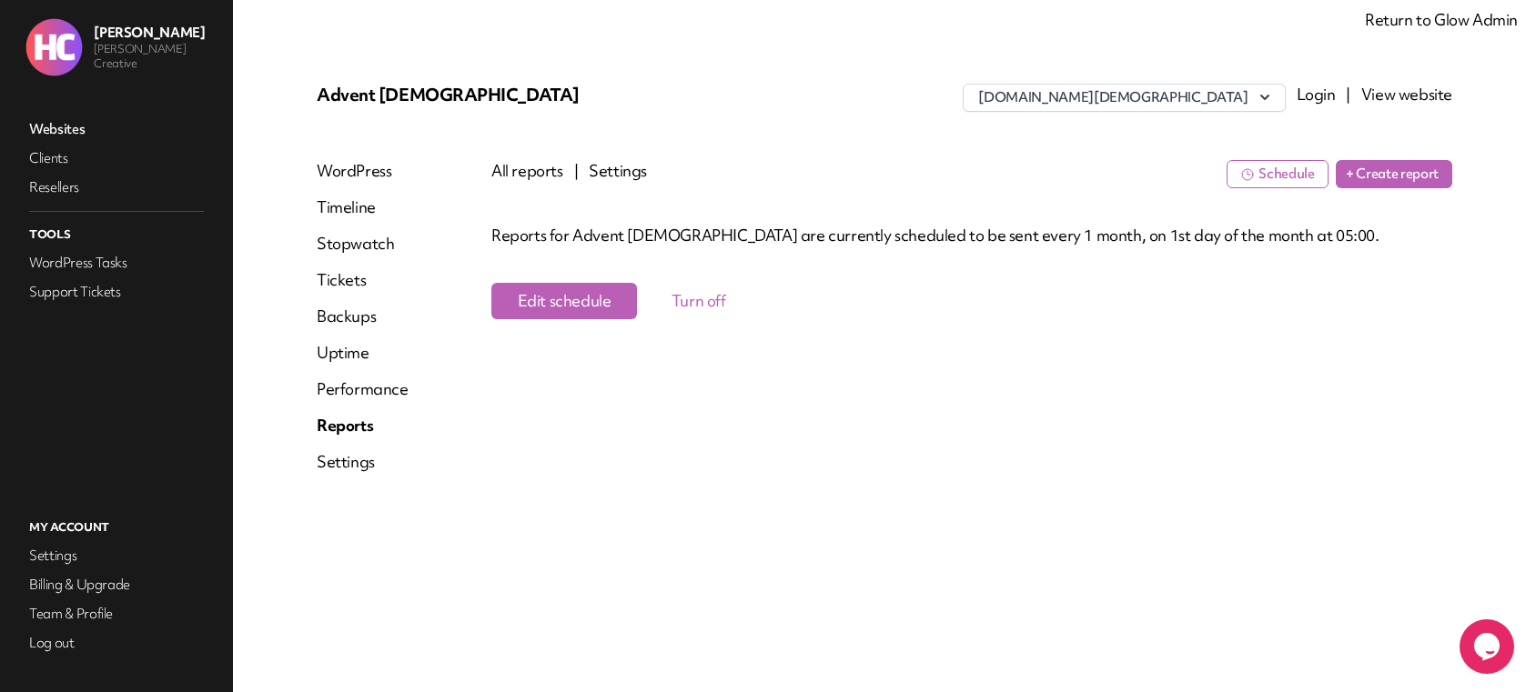
click at [546, 300] on button "Edit schedule" at bounding box center [564, 301] width 146 height 36
select select "*******"
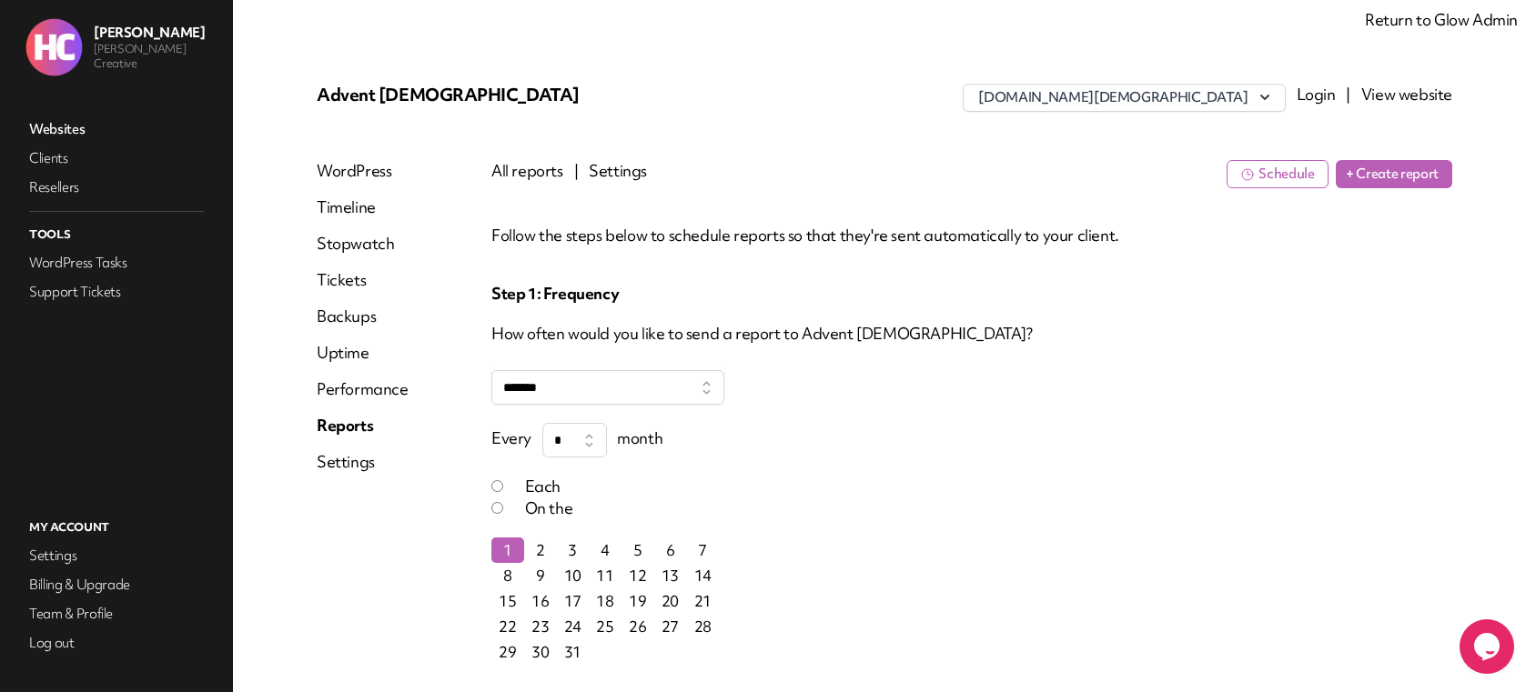
scroll to position [156, 0]
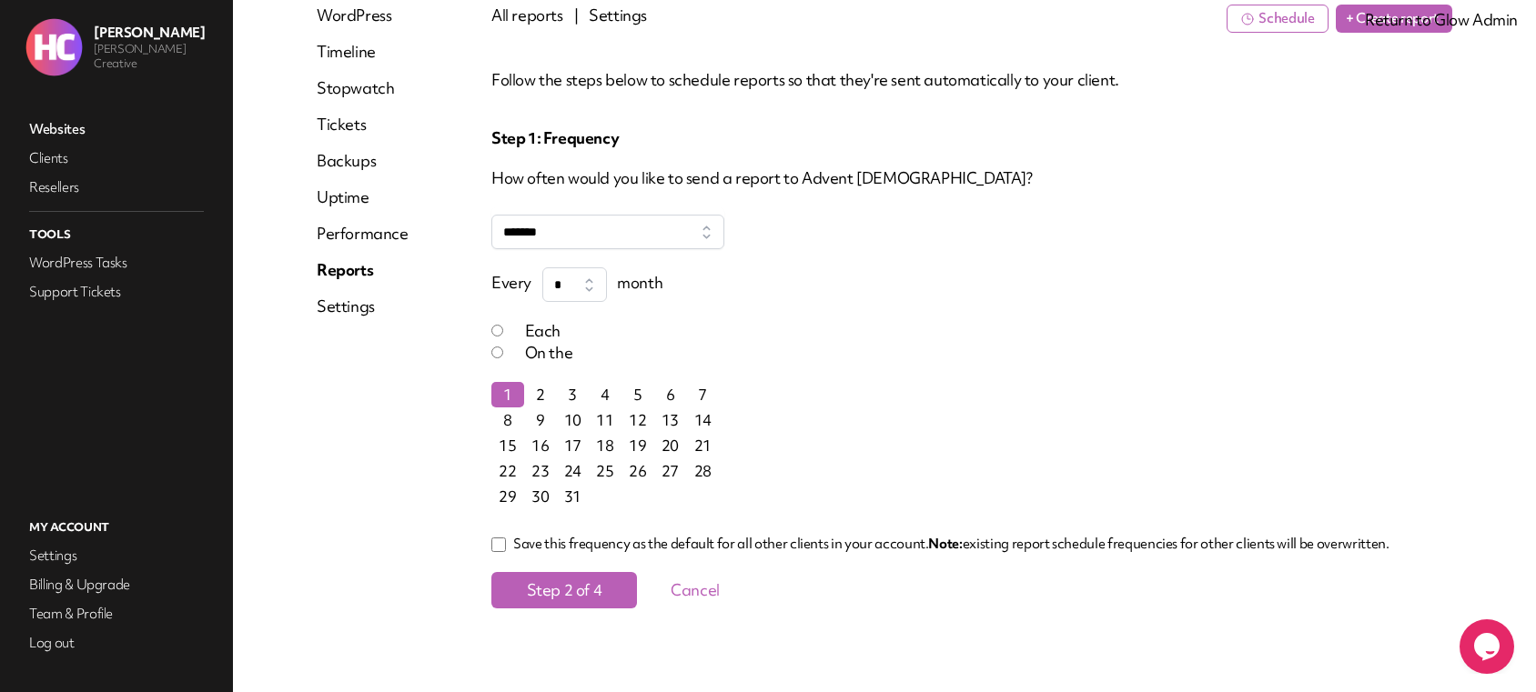
click at [699, 594] on button "Cancel" at bounding box center [695, 590] width 116 height 36
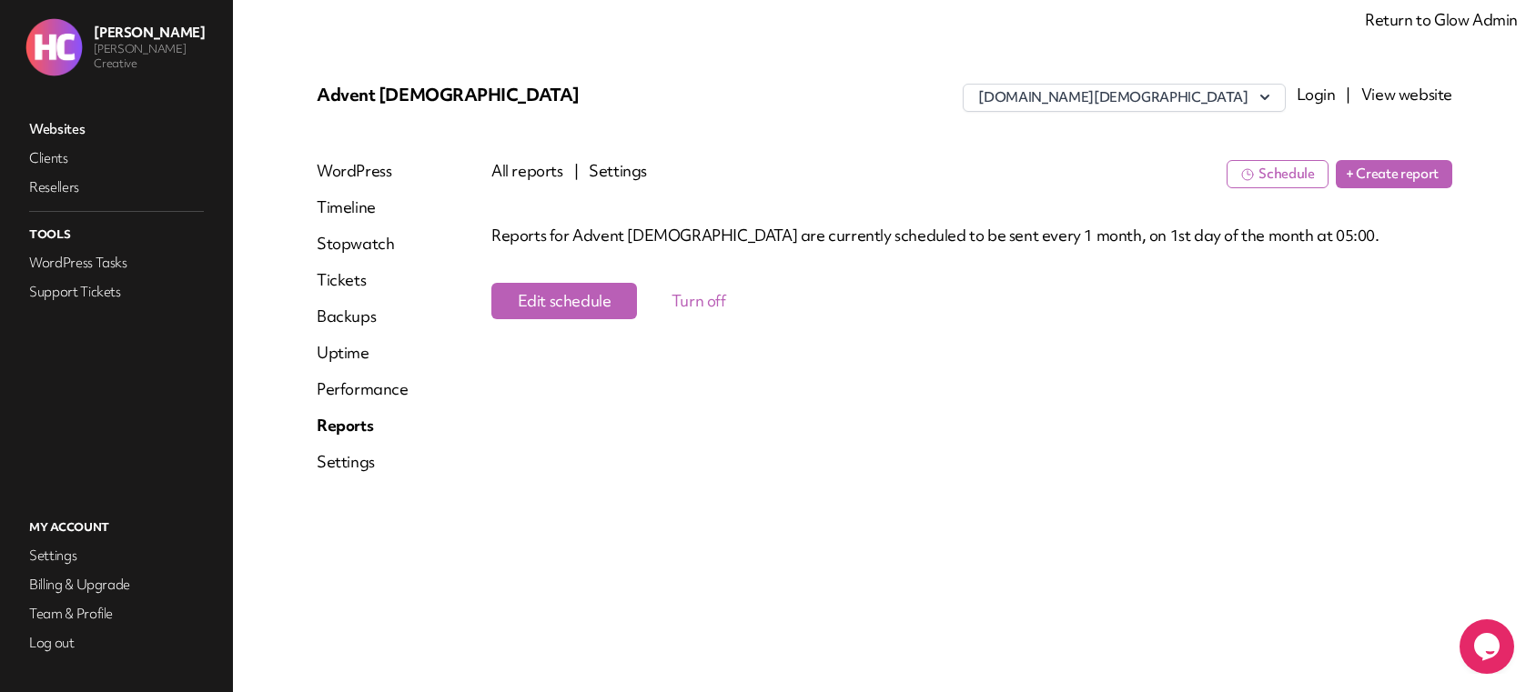
click at [521, 171] on button "All reports" at bounding box center [527, 171] width 72 height 22
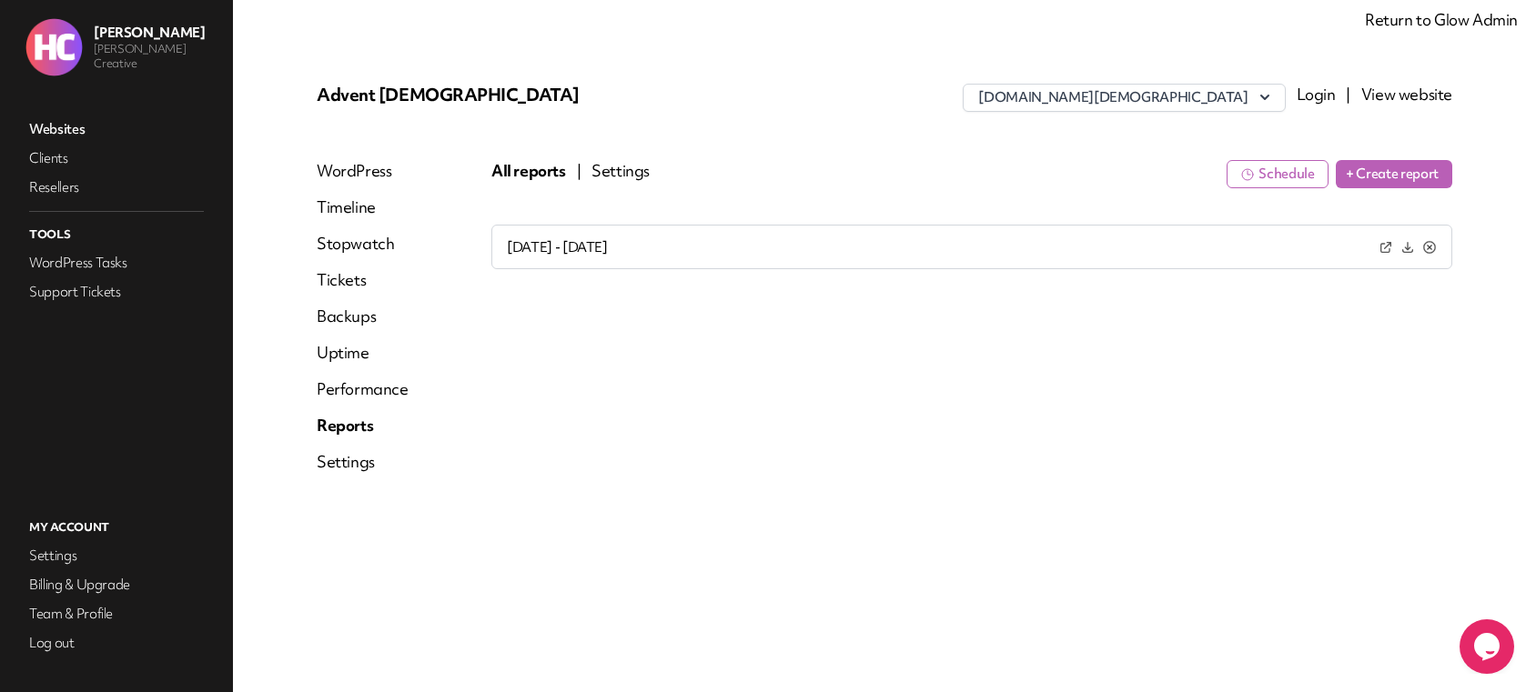
click at [615, 174] on button "Settings" at bounding box center [620, 171] width 58 height 22
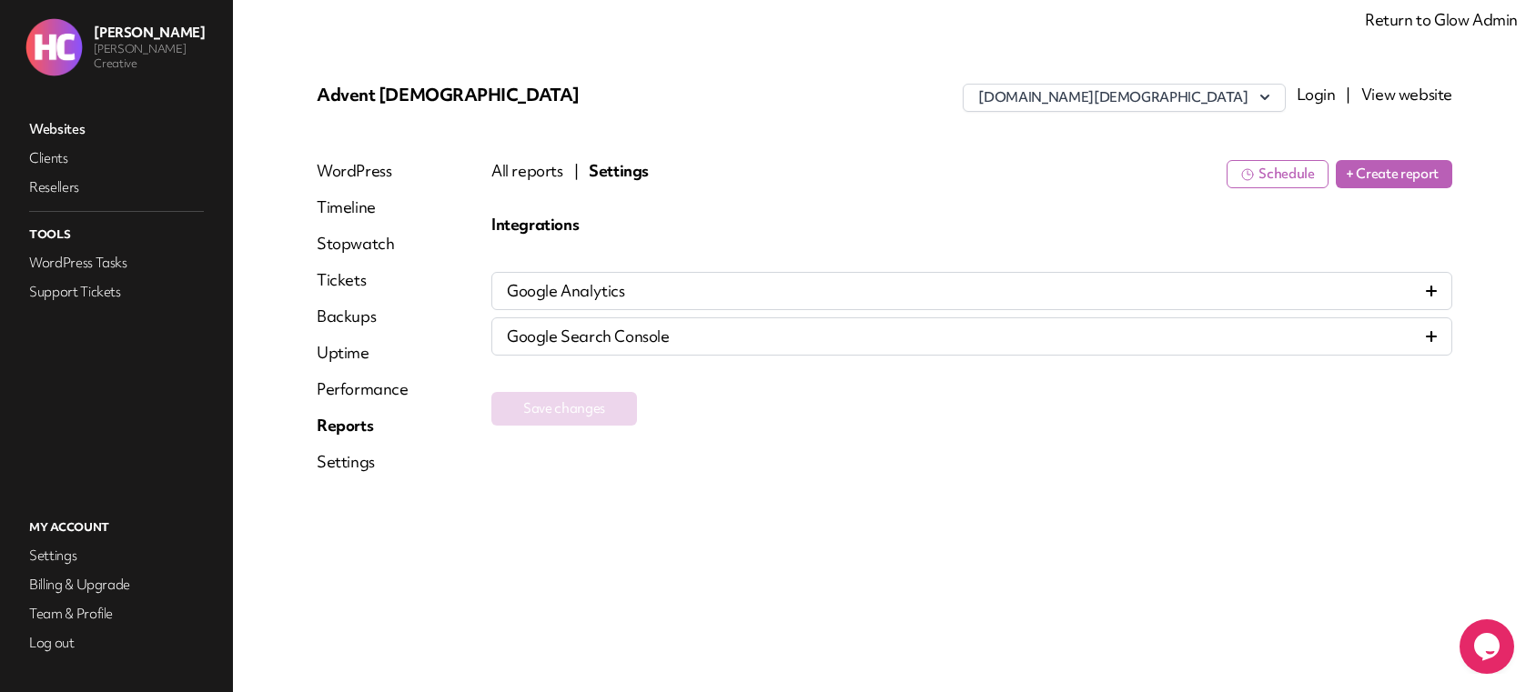
click at [655, 338] on span "Google Search Console" at bounding box center [588, 337] width 163 height 22
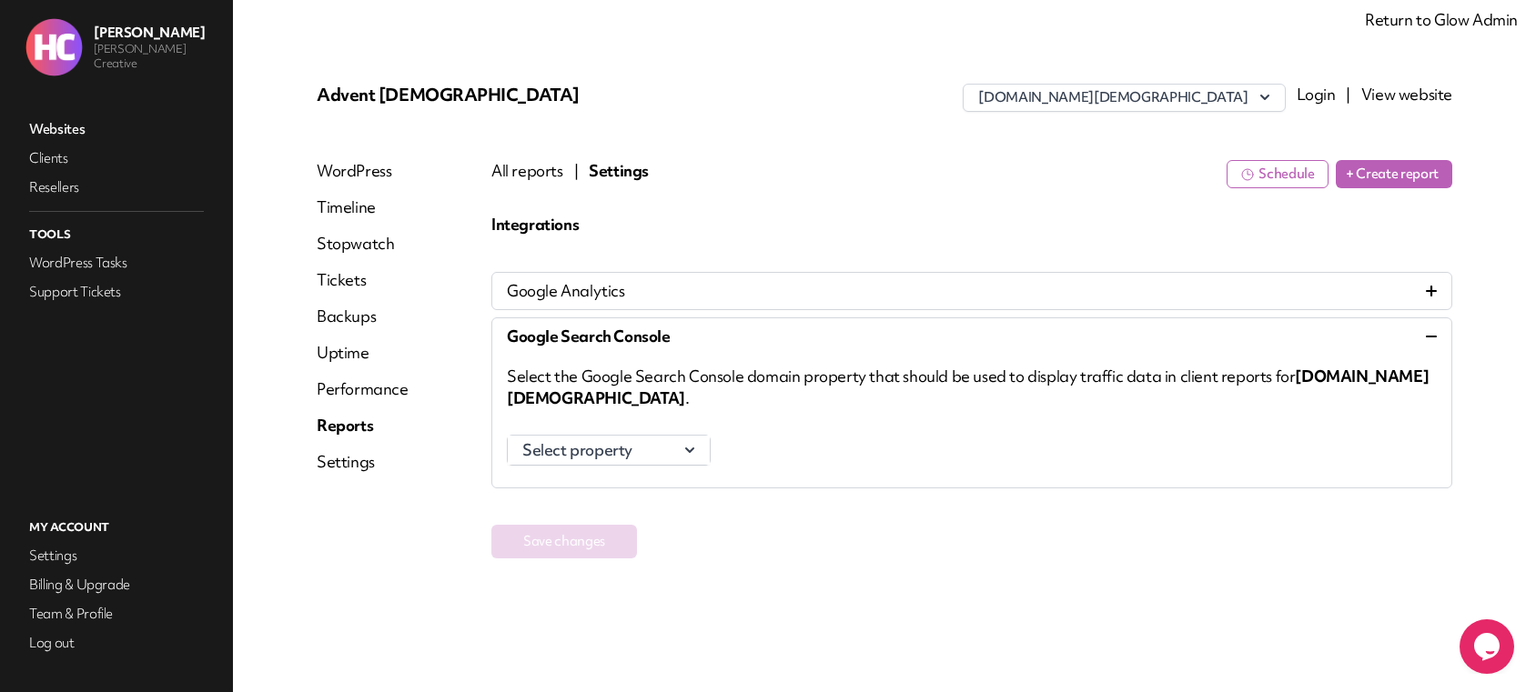
click at [655, 338] on span "Google Search Console" at bounding box center [589, 337] width 164 height 22
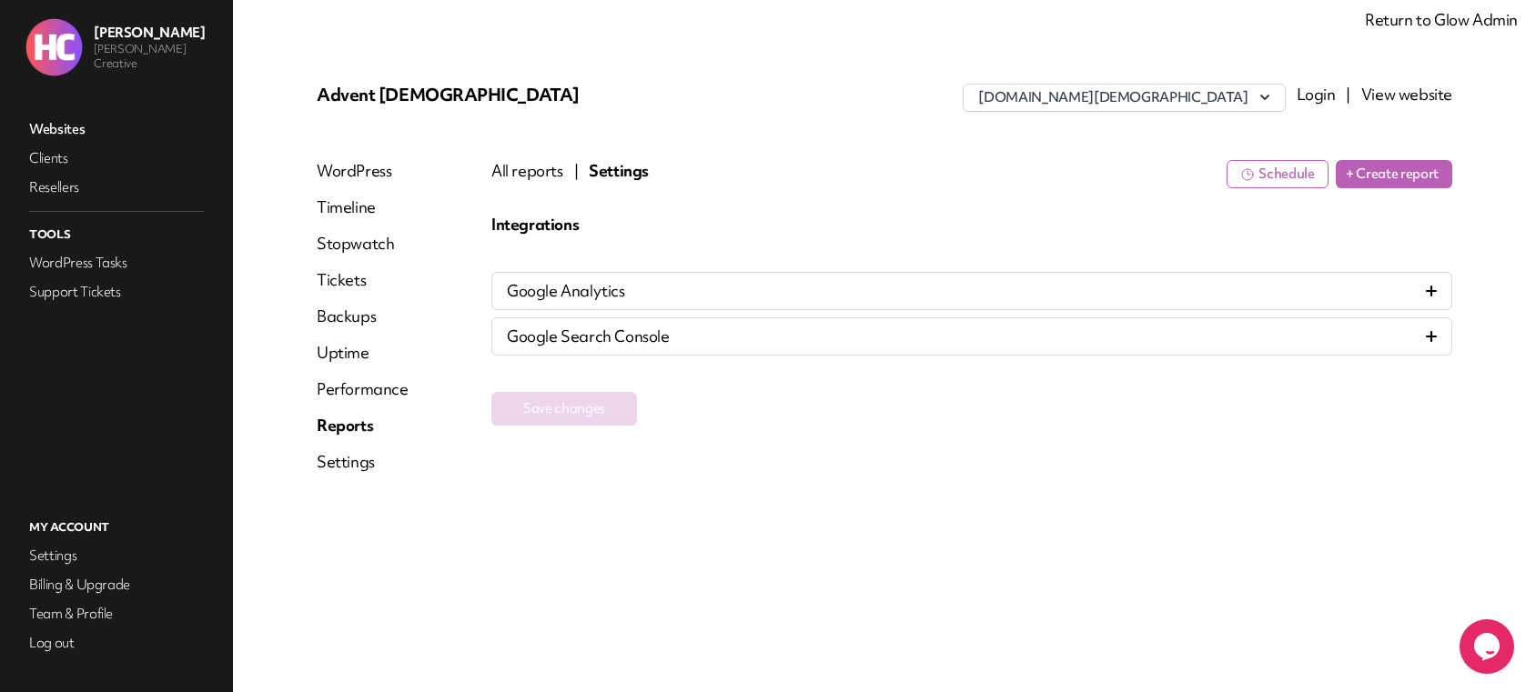
click at [536, 176] on button "All reports" at bounding box center [527, 171] width 72 height 22
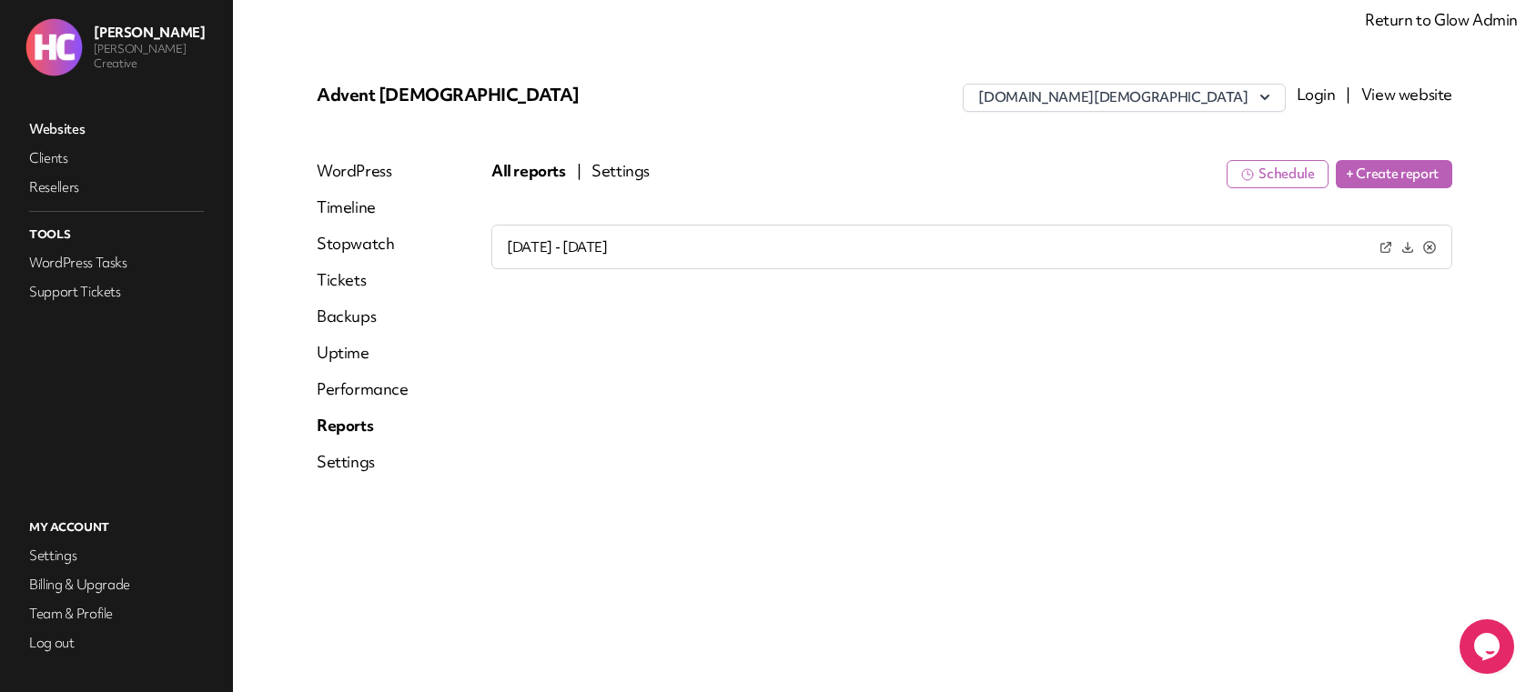
click at [911, 419] on div "[DATE] - [DATE]" at bounding box center [971, 389] width 961 height 328
click at [621, 172] on button "Settings" at bounding box center [620, 171] width 58 height 22
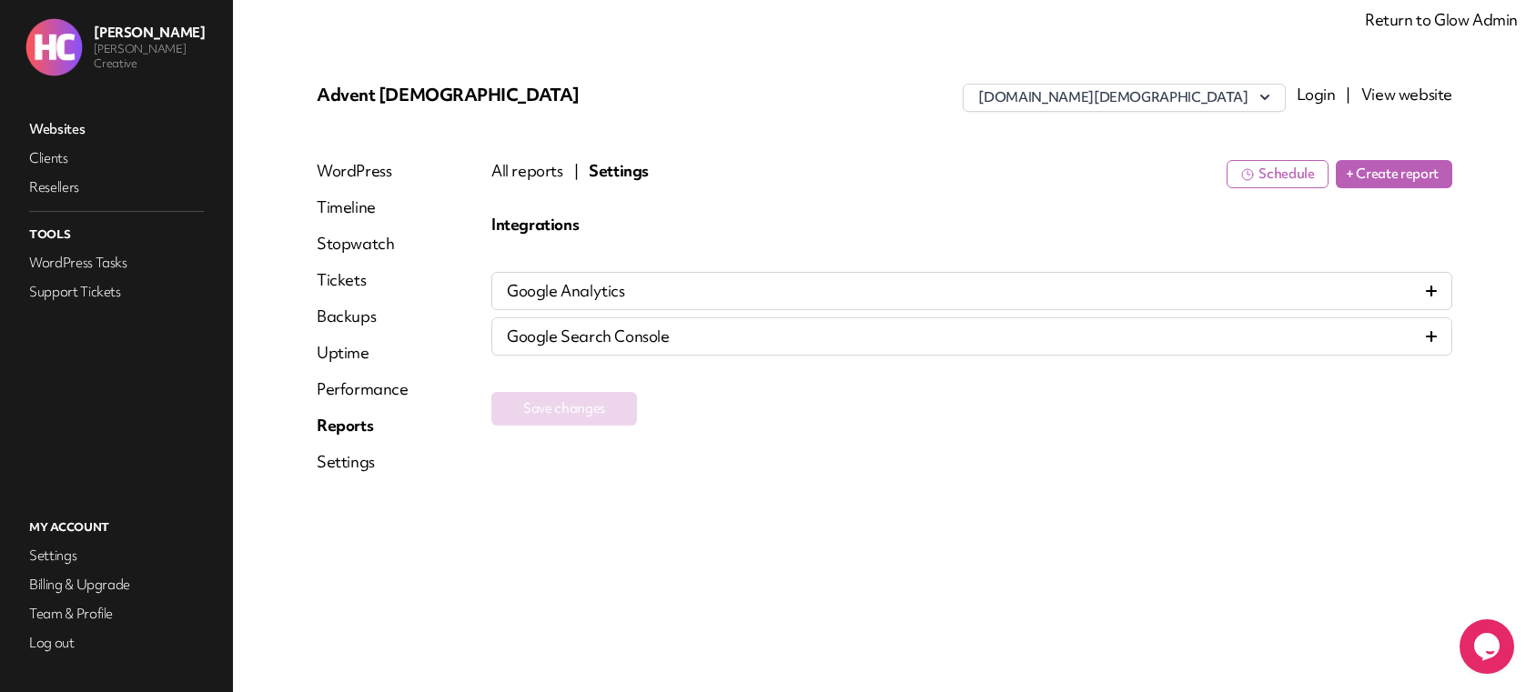
click at [512, 167] on button "All reports" at bounding box center [527, 171] width 72 height 22
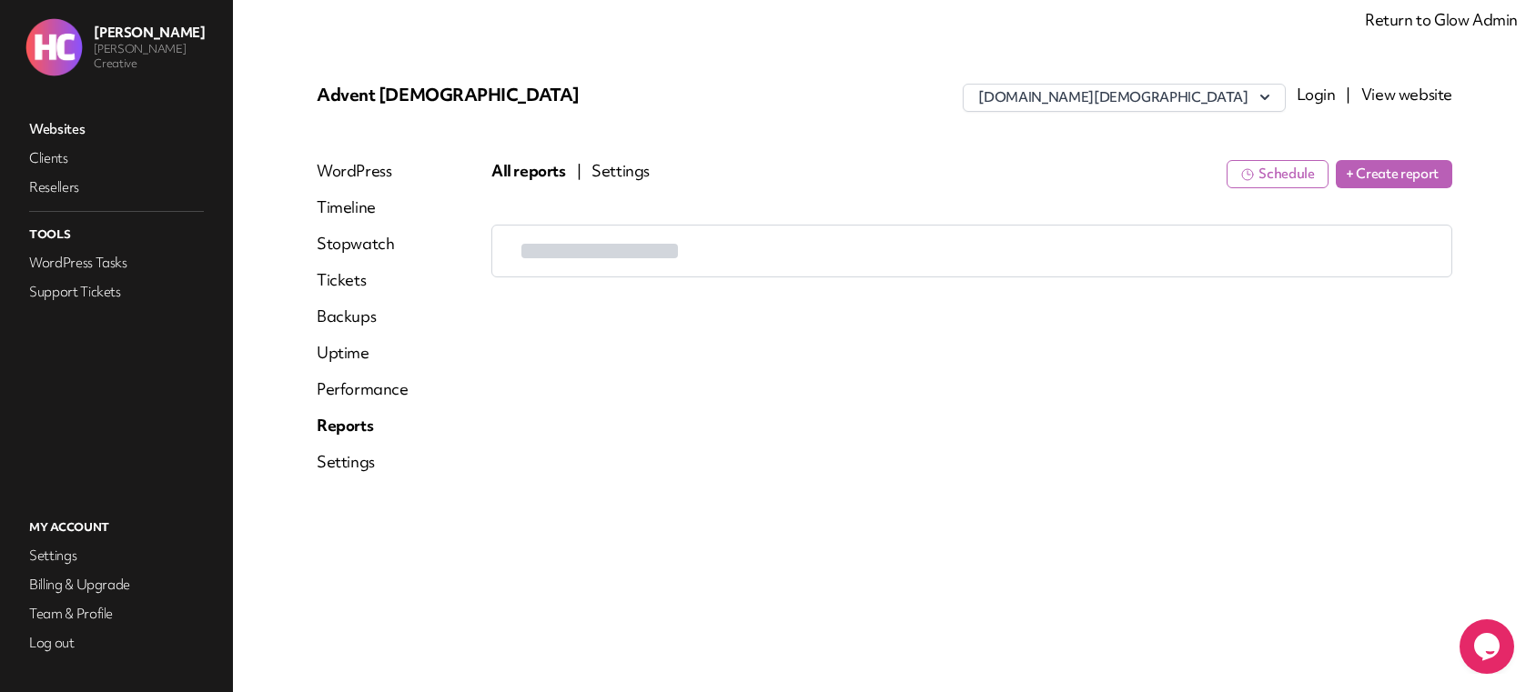
click at [1143, 378] on div at bounding box center [971, 389] width 961 height 328
click at [171, 69] on div "[PERSON_NAME] [PERSON_NAME] Creative" at bounding box center [121, 47] width 193 height 58
drag, startPoint x: 170, startPoint y: 59, endPoint x: 146, endPoint y: 81, distance: 32.2
click at [94, 53] on div "[PERSON_NAME] [PERSON_NAME] Creative" at bounding box center [121, 47] width 193 height 58
click at [120, 77] on div "[PERSON_NAME] [PERSON_NAME] Creative Websites Clients Resellers Tools WordPress…" at bounding box center [116, 249] width 233 height 498
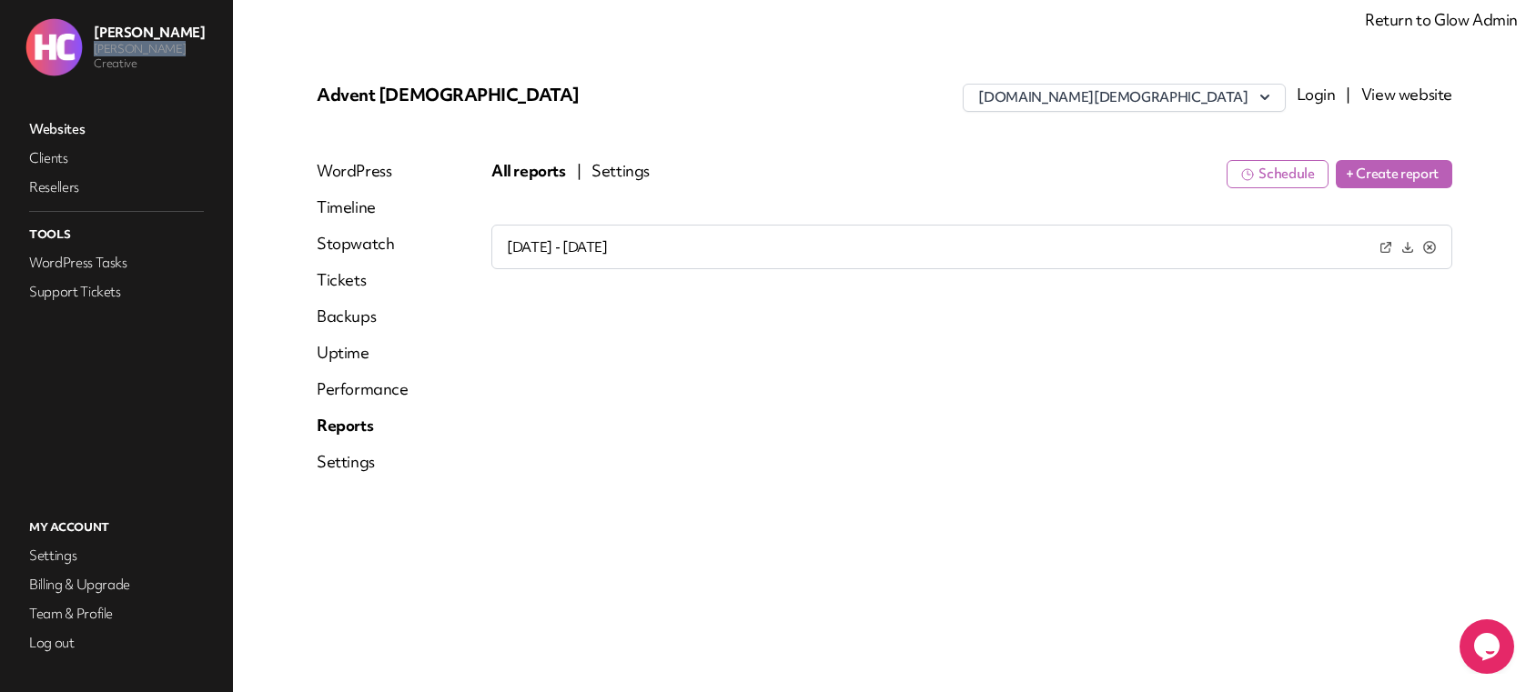
drag, startPoint x: 100, startPoint y: 52, endPoint x: 186, endPoint y: 56, distance: 85.6
click at [180, 56] on div "[PERSON_NAME] [PERSON_NAME] Creative" at bounding box center [122, 47] width 222 height 58
copy p "[PERSON_NAME] Creative"
click at [738, 417] on div "[DATE] - [DATE]" at bounding box center [971, 389] width 961 height 328
click at [631, 174] on button "Settings" at bounding box center [620, 171] width 58 height 22
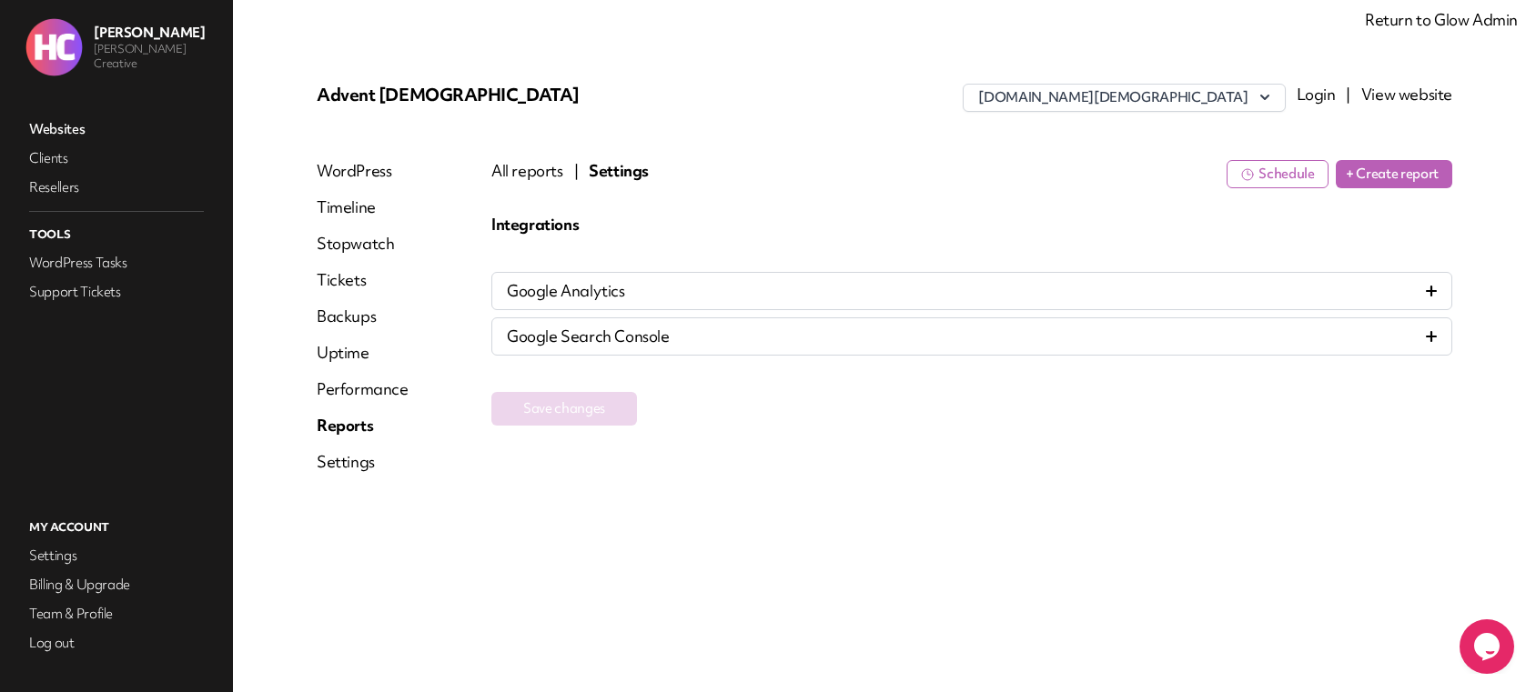
click at [1273, 171] on button "Schedule" at bounding box center [1278, 174] width 102 height 28
